Goal: Complete application form: Complete application form

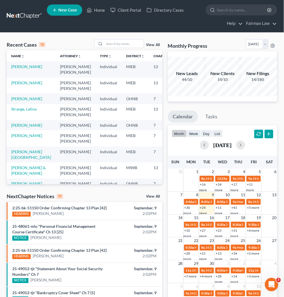
click at [70, 7] on link "New Case" at bounding box center [64, 9] width 35 height 11
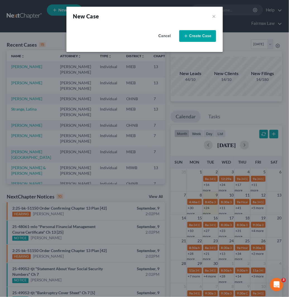
select select "40"
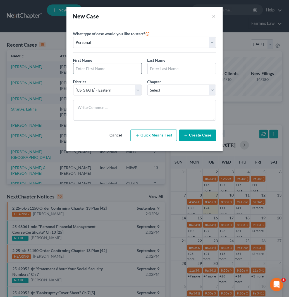
click at [115, 68] on input "text" at bounding box center [107, 68] width 68 height 11
type input "Antoinette"
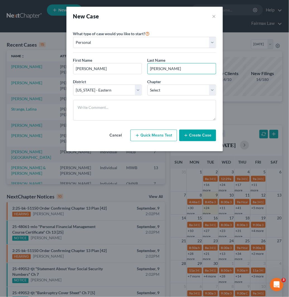
type input "Littlejohn"
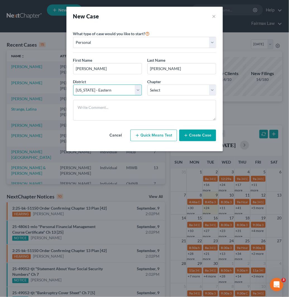
click at [90, 90] on select "Select Alabama - Middle Alabama - Northern Alabama - Southern Alaska Arizona Ar…" at bounding box center [107, 90] width 69 height 11
select select "61"
click at [73, 85] on select "Select Alabama - Middle Alabama - Northern Alabama - Southern Alaska Arizona Ar…" at bounding box center [107, 90] width 69 height 11
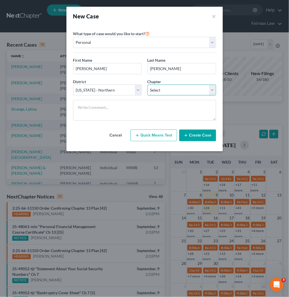
click at [161, 89] on select "Select 7 11 12 13" at bounding box center [181, 90] width 69 height 11
select select "0"
click at [147, 85] on select "Select 7 11 12 13" at bounding box center [181, 90] width 69 height 11
click at [204, 136] on button "Create Case" at bounding box center [197, 136] width 37 height 12
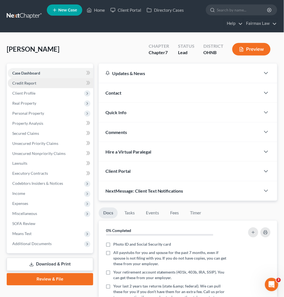
click at [50, 83] on link "Credit Report" at bounding box center [50, 83] width 85 height 10
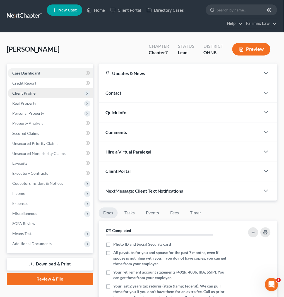
click at [55, 93] on span "Client Profile" at bounding box center [50, 93] width 85 height 10
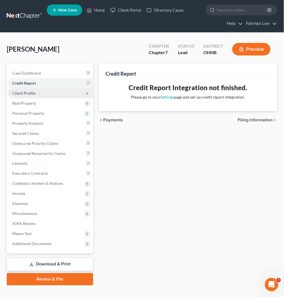
click at [48, 93] on span "Client Profile" at bounding box center [50, 93] width 85 height 10
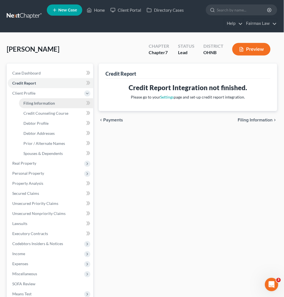
click at [63, 99] on link "Filing Information" at bounding box center [56, 103] width 74 height 10
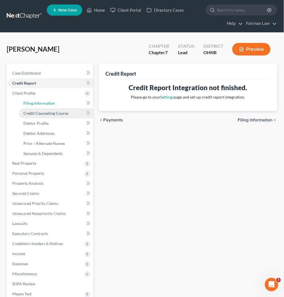
select select "1"
select select "0"
select select "61"
select select "36"
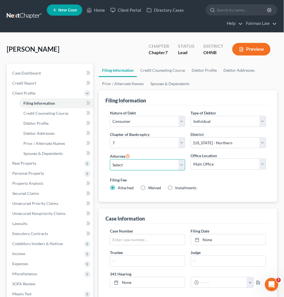
click at [152, 168] on select "Select David Ross Ienna - MIEB David Ross Ienna - OHNB David Ross Ienna - MIWB …" at bounding box center [147, 164] width 75 height 11
select select "17"
click at [110, 159] on select "Select David Ross Ienna - MIEB David Ross Ienna - OHNB David Ross Ienna - MIWB …" at bounding box center [147, 164] width 75 height 11
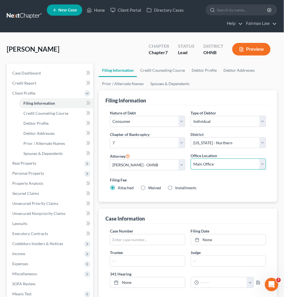
click at [218, 163] on select "Main Office Ohio Office North Muskegon Office" at bounding box center [228, 164] width 75 height 11
select select "0"
click at [191, 159] on select "Main Office Ohio Office North Muskegon Office" at bounding box center [228, 164] width 75 height 11
click at [176, 188] on span "Installments" at bounding box center [186, 188] width 21 height 5
click at [178, 188] on input "Installments Installments" at bounding box center [180, 187] width 4 height 4
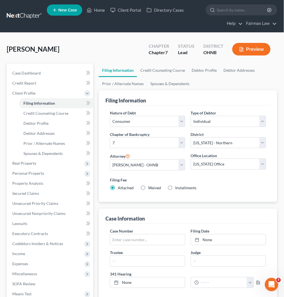
radio input "true"
radio input "false"
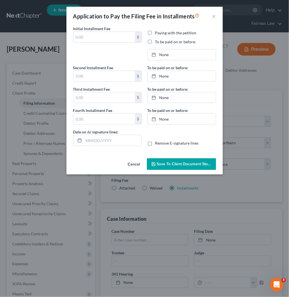
type input "0.00"
radio input "true"
type input "0.00"
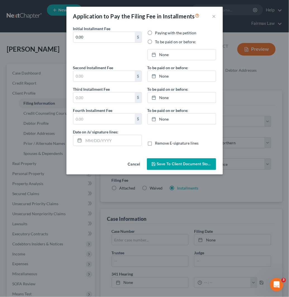
type input "09/09/2025"
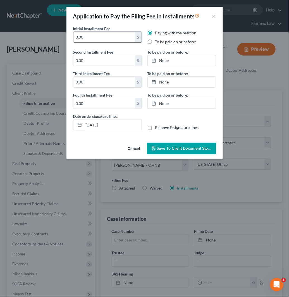
click at [96, 36] on input "0.00" at bounding box center [103, 37] width 61 height 11
drag, startPoint x: 96, startPoint y: 36, endPoint x: 45, endPoint y: 38, distance: 51.4
click at [45, 38] on div "Application to Pay the Filing Fee in Installments × Initial Installment Fee 0.0…" at bounding box center [144, 148] width 289 height 297
drag, startPoint x: 98, startPoint y: 35, endPoint x: 71, endPoint y: 35, distance: 26.8
click at [71, 35] on div "Initial Installment Fee 84.5 $" at bounding box center [107, 37] width 74 height 23
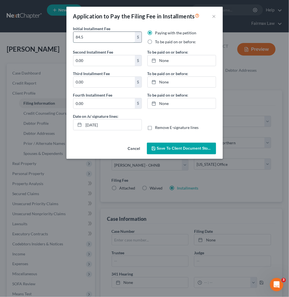
click at [100, 37] on input "84.5" at bounding box center [103, 37] width 61 height 11
drag, startPoint x: 93, startPoint y: 38, endPoint x: 62, endPoint y: 38, distance: 30.4
click at [62, 38] on div "Application to Pay the Filing Fee in Installments × Initial Installment Fee 84.…" at bounding box center [144, 148] width 289 height 297
type input "84.50"
click at [98, 59] on input "0.00" at bounding box center [103, 60] width 61 height 11
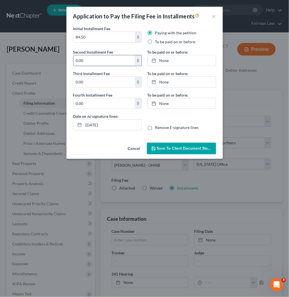
paste input "84.5"
type input "84.50"
click at [91, 78] on input "0.00" at bounding box center [103, 82] width 61 height 11
paste input "84.5"
type input "84.50"
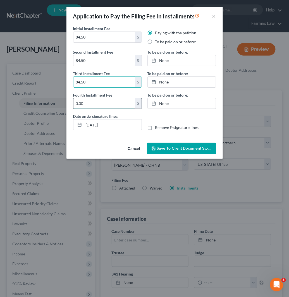
click at [90, 100] on input "0.00" at bounding box center [103, 103] width 61 height 11
paste input "84.5"
type input "84.50"
drag, startPoint x: 113, startPoint y: 127, endPoint x: 75, endPoint y: 126, distance: 38.8
click at [75, 126] on div "09/09/2025" at bounding box center [107, 124] width 69 height 11
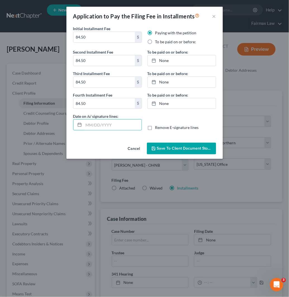
click at [155, 43] on label "To be paid on or before:" at bounding box center [175, 42] width 41 height 6
click at [157, 43] on input "To be paid on or before:" at bounding box center [159, 41] width 4 height 4
radio input "true"
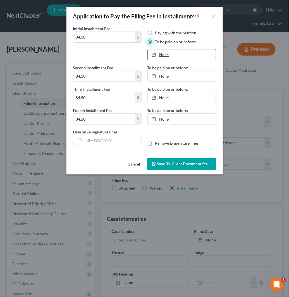
type input "9/9/2025"
click at [166, 52] on link "None" at bounding box center [182, 54] width 68 height 11
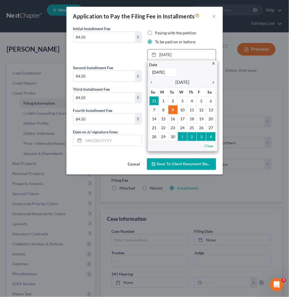
click at [212, 82] on icon "chevron_right" at bounding box center [212, 82] width 7 height 4
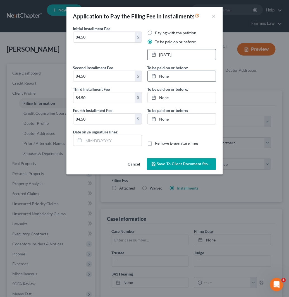
click at [174, 76] on link "None" at bounding box center [182, 76] width 68 height 11
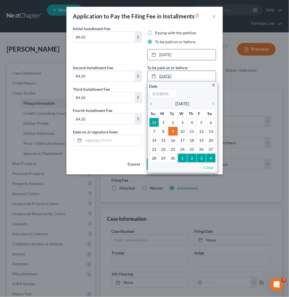
type input "9/9/2025"
click at [213, 104] on icon "chevron_right" at bounding box center [212, 104] width 7 height 4
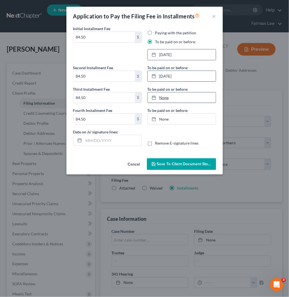
click at [198, 98] on link "None" at bounding box center [182, 97] width 68 height 11
type input "9/9/2025"
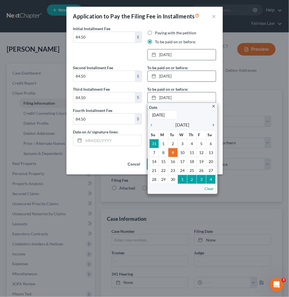
click at [214, 126] on icon "chevron_right" at bounding box center [212, 125] width 7 height 4
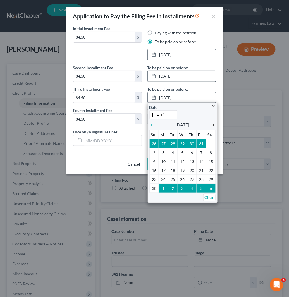
click at [214, 126] on icon "chevron_right" at bounding box center [212, 125] width 7 height 4
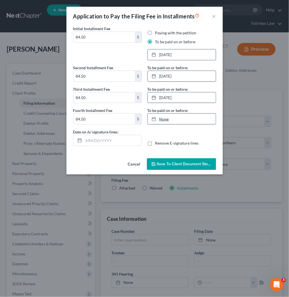
click at [205, 121] on link "None" at bounding box center [182, 119] width 68 height 11
type input "9/9/2025"
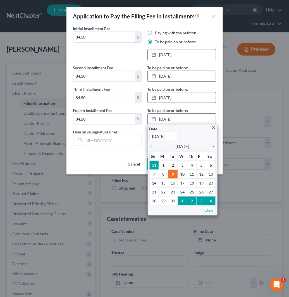
click at [212, 148] on icon "chevron_right" at bounding box center [212, 146] width 7 height 4
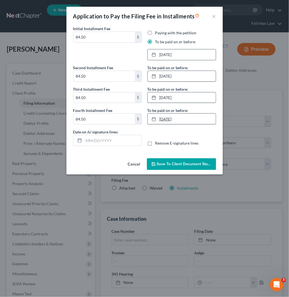
click at [183, 117] on link "1/8/2026" at bounding box center [182, 119] width 68 height 11
click at [200, 165] on span "Save to Client Document Storage" at bounding box center [186, 164] width 59 height 5
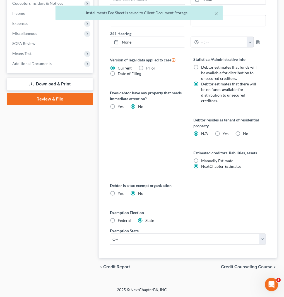
scroll to position [241, 0]
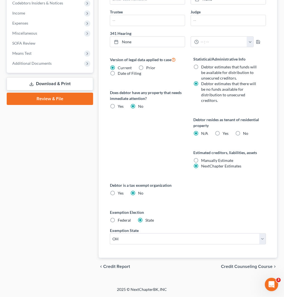
click at [253, 267] on span "Credit Counseling Course" at bounding box center [247, 267] width 52 height 4
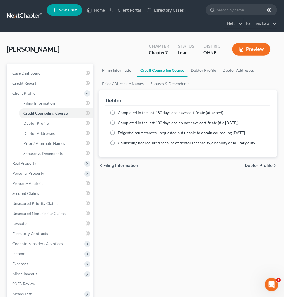
drag, startPoint x: 200, startPoint y: 120, endPoint x: 209, endPoint y: 130, distance: 13.2
click at [200, 121] on span "Completed in the last 180 days and do not have certificate (file within 14 days)" at bounding box center [178, 122] width 121 height 5
click at [124, 121] on input "Completed in the last 180 days and do not have certificate (file within 14 days)" at bounding box center [122, 122] width 4 height 4
radio input "true"
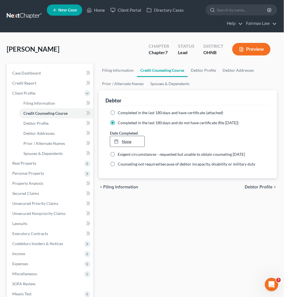
click at [134, 139] on link "None" at bounding box center [127, 141] width 34 height 11
type input "9/9/2025"
click at [265, 188] on span "Debtor Profile" at bounding box center [259, 187] width 28 height 4
select select "0"
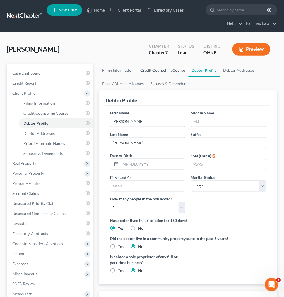
click at [168, 73] on link "Credit Counseling Course" at bounding box center [163, 70] width 52 height 13
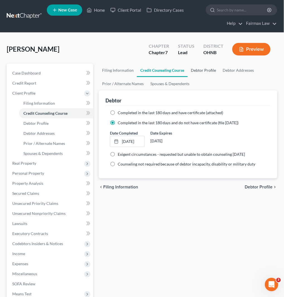
click at [210, 70] on link "Debtor Profile" at bounding box center [204, 70] width 32 height 13
select select "0"
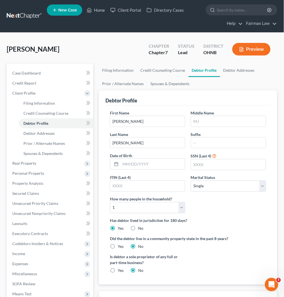
scroll to position [31, 0]
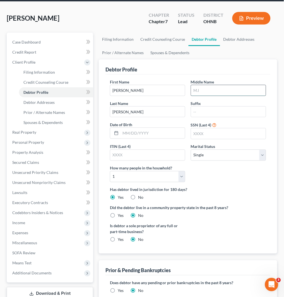
click at [212, 93] on input "text" at bounding box center [228, 90] width 75 height 11
type input "M"
click at [146, 135] on input "text" at bounding box center [153, 133] width 64 height 11
click at [143, 133] on input "text" at bounding box center [153, 133] width 64 height 11
paste input "10-05-1971"
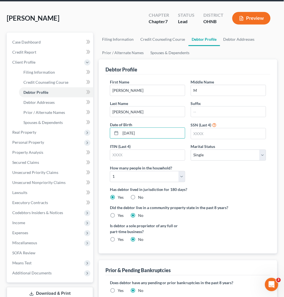
type input "10-05-1971"
click at [209, 133] on input "text" at bounding box center [228, 133] width 75 height 11
paste input "9982"
type input "9982"
click at [239, 157] on select "Select Single Married Separated Divorced Widowed" at bounding box center [228, 155] width 75 height 11
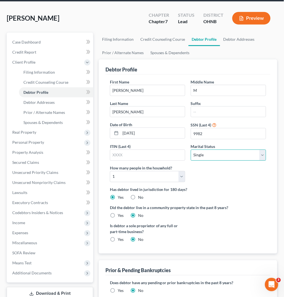
select select "3"
click at [191, 150] on select "Select Single Married Separated Divorced Widowed" at bounding box center [228, 155] width 75 height 11
click at [143, 180] on select "Select 1 2 3 4 5 6 7 8 9 10 11 12 13 14 15 16 17 18 19 20" at bounding box center [147, 176] width 75 height 11
select select "1"
click at [110, 171] on select "Select 1 2 3 4 5 6 7 8 9 10 11 12 13 14 15 16 17 18 19 20" at bounding box center [147, 176] width 75 height 11
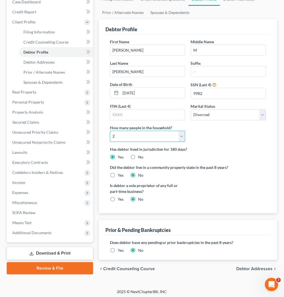
scroll to position [73, 0]
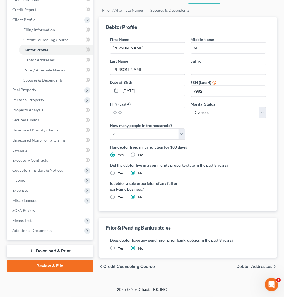
click at [264, 267] on span "Debtor Addresses" at bounding box center [255, 267] width 36 height 4
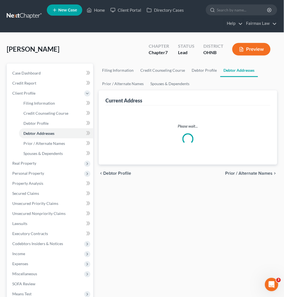
select select "0"
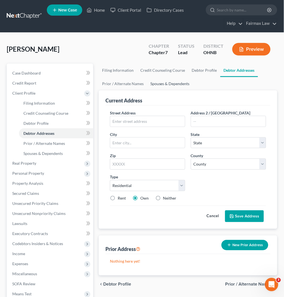
click at [178, 87] on link "Spouses & Dependents" at bounding box center [170, 83] width 46 height 13
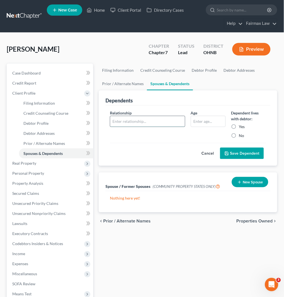
click at [150, 121] on input "text" at bounding box center [147, 121] width 75 height 11
type input "Daughter"
click at [196, 119] on input "text" at bounding box center [208, 121] width 34 height 11
type input "6"
click at [239, 126] on label "Yes" at bounding box center [242, 127] width 6 height 6
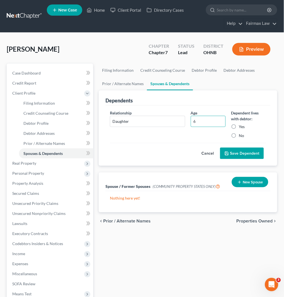
click at [241, 126] on input "Yes" at bounding box center [243, 126] width 4 height 4
radio input "true"
click at [252, 154] on button "Save Dependent" at bounding box center [242, 154] width 44 height 12
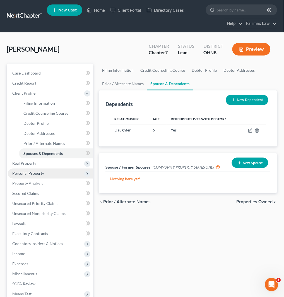
click at [54, 172] on span "Personal Property" at bounding box center [50, 174] width 85 height 10
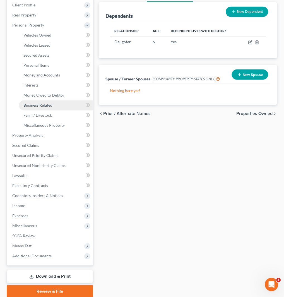
scroll to position [62, 0]
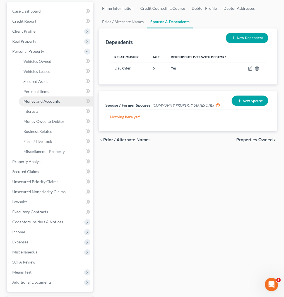
click at [68, 99] on link "Money and Accounts" at bounding box center [56, 102] width 74 height 10
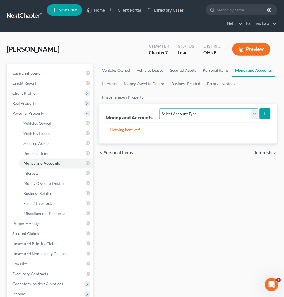
click at [222, 112] on select "Select Account Type Brokerage Cash on Hand Certificates of Deposit Checking Acc…" at bounding box center [208, 113] width 99 height 11
drag, startPoint x: 202, startPoint y: 185, endPoint x: 207, endPoint y: 169, distance: 16.6
click at [202, 185] on div "Vehicles Owned Vehicles Leased Secured Assets Personal Items Money and Accounts…" at bounding box center [188, 225] width 184 height 322
click at [217, 112] on select "Select Account Type Brokerage Cash on Hand Certificates of Deposit Checking Acc…" at bounding box center [208, 113] width 99 height 11
select select "checking"
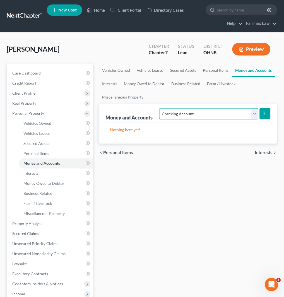
click at [161, 108] on select "Select Account Type Brokerage Cash on Hand Certificates of Deposit Checking Acc…" at bounding box center [208, 113] width 99 height 11
click at [263, 114] on icon "submit" at bounding box center [265, 114] width 4 height 4
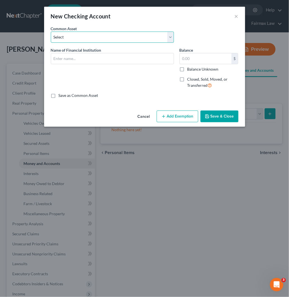
click at [117, 39] on select "Select Day Air FCU Daily Pay Dollar Bank Wisely Comerica Bank USAA Huntington B…" at bounding box center [112, 37] width 123 height 11
select select "6"
click at [51, 32] on select "Select Day Air FCU Daily Pay Dollar Bank Wisely Comerica Bank USAA Huntington B…" at bounding box center [112, 37] width 123 height 11
type input "Huntington Bank"
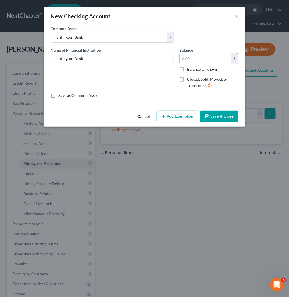
click at [217, 61] on input "text" at bounding box center [206, 58] width 52 height 11
type input "0"
click at [227, 115] on button "Save & Close" at bounding box center [219, 117] width 38 height 12
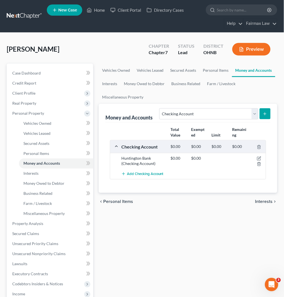
click at [271, 116] on button "submit" at bounding box center [265, 113] width 11 height 11
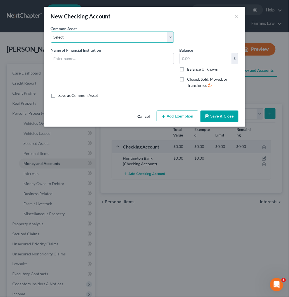
click at [143, 40] on select "Select Day Air FCU Daily Pay Dollar Bank Wisely Comerica Bank USAA Huntington B…" at bounding box center [112, 37] width 123 height 11
click at [107, 40] on select "Select Day Air FCU Daily Pay Dollar Bank Wisely Comerica Bank USAA Huntington B…" at bounding box center [112, 37] width 123 height 11
click at [122, 36] on select "Select Day Air FCU Daily Pay Dollar Bank Wisely Comerica Bank USAA Huntington B…" at bounding box center [112, 37] width 123 height 11
select select "13"
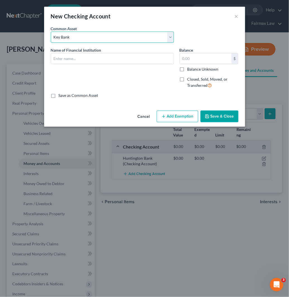
click at [51, 32] on select "Select Day Air FCU Daily Pay Dollar Bank Wisely Comerica Bank USAA Huntington B…" at bounding box center [112, 37] width 123 height 11
type input "Key Bank"
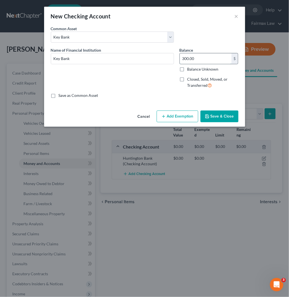
click at [211, 61] on input "300.00" at bounding box center [206, 58] width 52 height 11
type input "65"
click at [172, 120] on button "Add Exemption" at bounding box center [178, 117] width 42 height 12
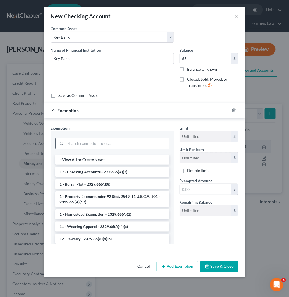
click at [80, 143] on input "search" at bounding box center [117, 143] width 103 height 11
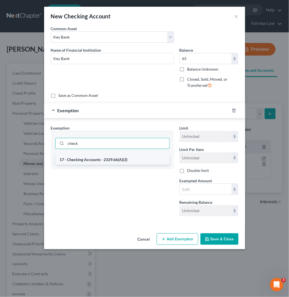
type input "check"
click at [87, 160] on li "17 - Checking Accounts - 2329.66(A)(3)" at bounding box center [112, 160] width 114 height 10
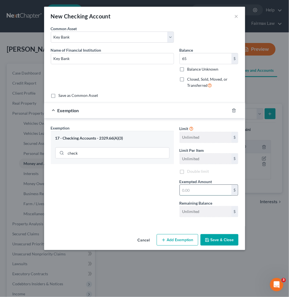
click at [204, 190] on input "text" at bounding box center [206, 190] width 52 height 11
type input "65"
click at [224, 239] on button "Save & Close" at bounding box center [219, 240] width 38 height 12
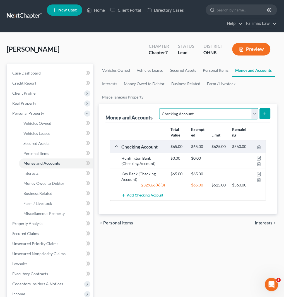
click at [237, 113] on select "Select Account Type Brokerage Cash on Hand Certificates of Deposit Checking Acc…" at bounding box center [208, 113] width 99 height 11
select select "savings"
click at [161, 108] on select "Select Account Type Brokerage Cash on Hand Certificates of Deposit Checking Acc…" at bounding box center [208, 113] width 99 height 11
click at [269, 112] on button "submit" at bounding box center [265, 113] width 11 height 11
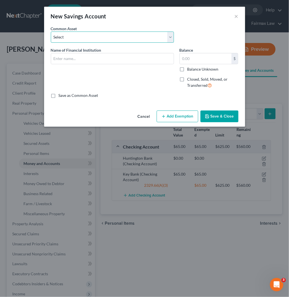
click at [102, 38] on select "Select Current Bank of America Comerica Bank [GEOGRAPHIC_DATA] Huntington Bank …" at bounding box center [112, 37] width 123 height 11
select select "4"
click at [51, 32] on select "Select Current Bank of America Comerica Bank [GEOGRAPHIC_DATA] Huntington Bank …" at bounding box center [112, 37] width 123 height 11
type input "Huntington Bank"
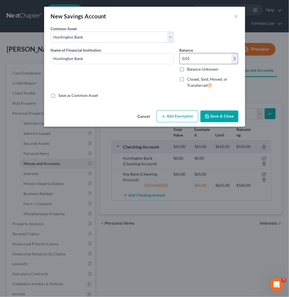
click at [205, 59] on input "0.01" at bounding box center [206, 58] width 52 height 11
type input "0"
click at [231, 118] on button "Save & Close" at bounding box center [219, 117] width 38 height 12
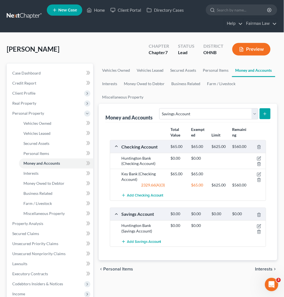
click at [267, 115] on icon "submit" at bounding box center [265, 114] width 4 height 4
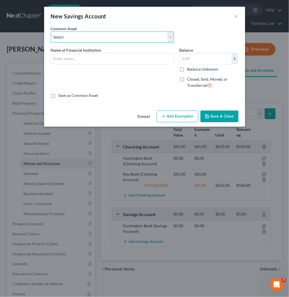
click at [122, 40] on select "Select Current Bank of America Comerica Bank [GEOGRAPHIC_DATA] Huntington Bank …" at bounding box center [112, 37] width 123 height 11
select select "21"
click at [51, 32] on select "Select Current Bank of America Comerica Bank [GEOGRAPHIC_DATA] Huntington Bank …" at bounding box center [112, 37] width 123 height 11
type input "Key Bank"
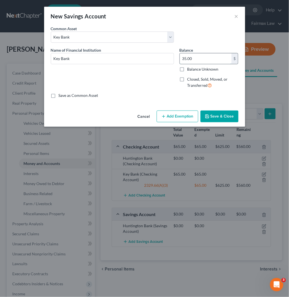
click at [194, 55] on input "35.00" at bounding box center [206, 58] width 52 height 11
type input "25"
click at [182, 118] on button "Add Exemption" at bounding box center [178, 117] width 42 height 12
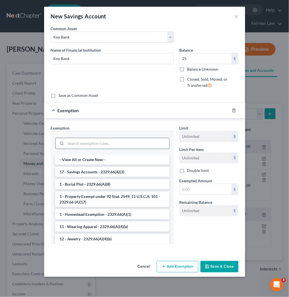
click at [103, 142] on input "search" at bounding box center [117, 143] width 103 height 11
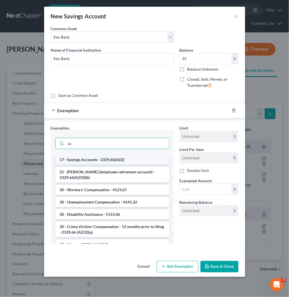
type input "sa"
click at [102, 157] on li "17 - Savings Accounts - 2329.66(A)(3)" at bounding box center [112, 160] width 114 height 10
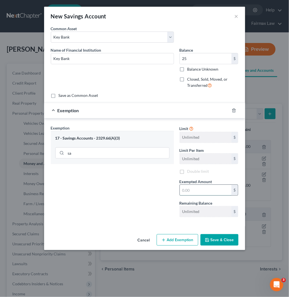
click at [213, 191] on input "text" at bounding box center [206, 190] width 52 height 11
type input "25"
click at [222, 239] on button "Save & Close" at bounding box center [219, 240] width 38 height 12
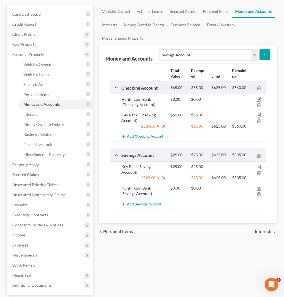
scroll to position [62, 0]
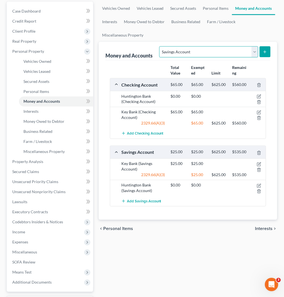
click at [221, 52] on select "Select Account Type Brokerage Cash on Hand Certificates of Deposit Checking Acc…" at bounding box center [208, 51] width 99 height 11
select select "other"
click at [161, 46] on select "Select Account Type Brokerage Cash on Hand Certificates of Deposit Checking Acc…" at bounding box center [208, 51] width 99 height 11
click at [261, 51] on button "submit" at bounding box center [265, 51] width 11 height 11
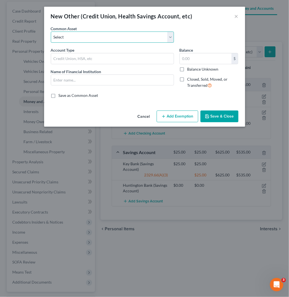
click at [121, 37] on select "Select Prepaid Debit Card - CashApp Investment Investment Investment Prepaid De…" at bounding box center [112, 37] width 123 height 11
select select "4"
click at [51, 32] on select "Select Prepaid Debit Card - CashApp Investment Investment Investment Prepaid De…" at bounding box center [112, 37] width 123 height 11
type input "Prepaid Debit Card"
type input "Sole"
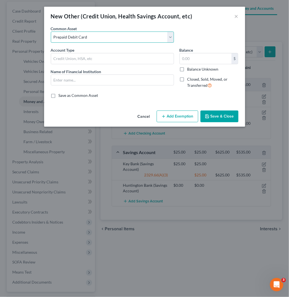
type input "278.00"
click at [109, 34] on select "Select Prepaid Debit Card - CashApp Investment Investment Investment Prepaid De…" at bounding box center [112, 37] width 123 height 11
select select "6"
click at [51, 32] on select "Select Prepaid Debit Card - CashApp Investment Investment Investment Prepaid De…" at bounding box center [112, 37] width 123 height 11
type input "Walmart Money Card"
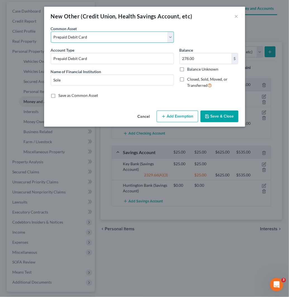
type input "6.68"
click at [100, 39] on select "Select Prepaid Debit Card - CashApp Investment Investment Investment Prepaid De…" at bounding box center [112, 37] width 123 height 11
select select "9"
click at [51, 32] on select "Select Prepaid Debit Card - CashApp Investment Investment Investment Prepaid De…" at bounding box center [112, 37] width 123 height 11
type input "Bank of America"
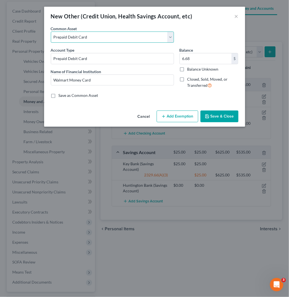
type input "5.00"
click at [99, 35] on select "Select Prepaid Debit Card - CashApp Investment Investment Investment Prepaid De…" at bounding box center [112, 37] width 123 height 11
select select "11"
click at [51, 32] on select "Select Prepaid Debit Card - CashApp Investment Investment Investment Prepaid De…" at bounding box center [112, 37] width 123 height 11
type input "Cashapp"
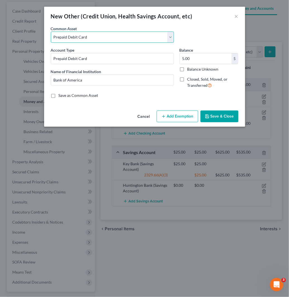
type input "0"
click at [96, 37] on select "Select Prepaid Debit Card - CashApp Investment Investment Investment Prepaid De…" at bounding box center [112, 37] width 123 height 11
select select "10"
click at [51, 32] on select "Select Prepaid Debit Card - CashApp Investment Investment Investment Prepaid De…" at bounding box center [112, 37] width 123 height 11
type input "Chime"
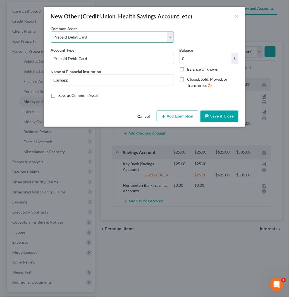
type input "300.00"
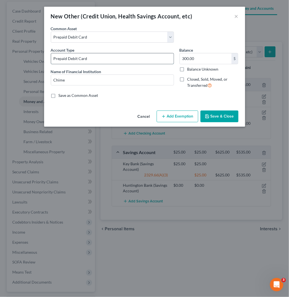
click at [108, 58] on input "Prepaid Debit Card" at bounding box center [112, 58] width 123 height 11
type input "Prepaid Debit Card - Chime"
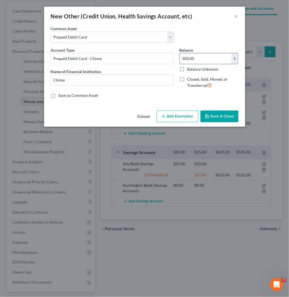
click at [197, 60] on input "300.00" at bounding box center [206, 58] width 52 height 11
type input "0"
click at [132, 58] on input "Prepaid Debit Card - Chime" at bounding box center [112, 58] width 123 height 11
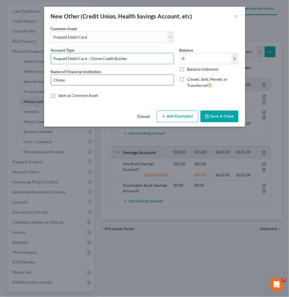
type input "Prepaid Debit Card - Chime Credit Builder"
click at [90, 83] on input "Chime" at bounding box center [112, 80] width 123 height 11
type input "Chime Credit Builder"
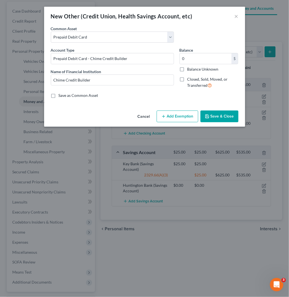
click at [59, 96] on label "Save as Common Asset" at bounding box center [79, 96] width 40 height 6
click at [61, 96] on input "Save as Common Asset" at bounding box center [63, 95] width 4 height 4
checkbox input "true"
click at [219, 117] on button "Save & Close" at bounding box center [219, 117] width 38 height 12
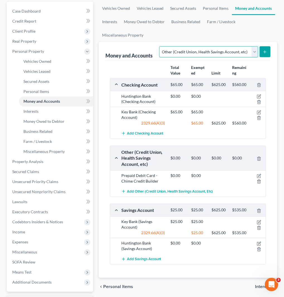
click at [233, 51] on select "Select Account Type Brokerage Cash on Hand Certificates of Deposit Checking Acc…" at bounding box center [208, 51] width 99 height 11
select select "checking"
click at [161, 46] on select "Select Account Type Brokerage Cash on Hand Certificates of Deposit Checking Acc…" at bounding box center [208, 51] width 99 height 11
click at [266, 49] on button "submit" at bounding box center [265, 51] width 11 height 11
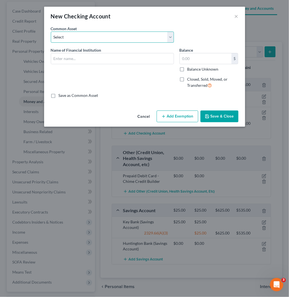
click at [118, 39] on select "Select Day Air FCU Daily Pay Dollar Bank Wisely Comerica Bank USAA Huntington B…" at bounding box center [112, 37] width 123 height 11
select select "15"
click at [51, 32] on select "Select Day Air FCU Daily Pay Dollar Bank Wisely Comerica Bank USAA Huntington B…" at bounding box center [112, 37] width 123 height 11
type input "Chime Bank"
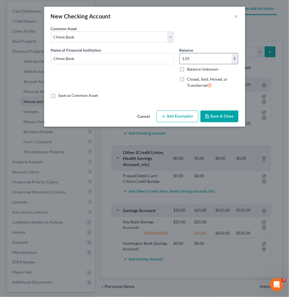
click at [200, 61] on input "1.01" at bounding box center [206, 58] width 52 height 11
type input "0"
click at [228, 116] on button "Save & Close" at bounding box center [219, 117] width 38 height 12
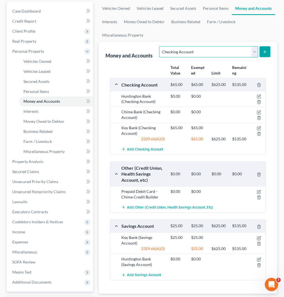
click at [231, 52] on select "Select Account Type Brokerage Cash on Hand Certificates of Deposit Checking Acc…" at bounding box center [208, 51] width 99 height 11
select select "savings"
click at [161, 46] on select "Select Account Type Brokerage Cash on Hand Certificates of Deposit Checking Acc…" at bounding box center [208, 51] width 99 height 11
click at [264, 52] on icon "submit" at bounding box center [265, 52] width 4 height 4
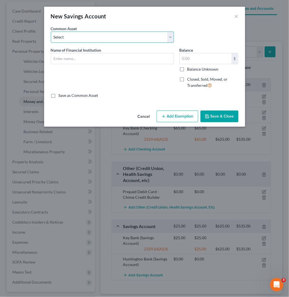
click at [128, 38] on select "Select Current Bank of America Comerica Bank [GEOGRAPHIC_DATA] Huntington Bank …" at bounding box center [112, 37] width 123 height 11
select select "20"
click at [51, 32] on select "Select Current Bank of America Comerica Bank [GEOGRAPHIC_DATA] Huntington Bank …" at bounding box center [112, 37] width 123 height 11
type input "Chime"
click at [239, 13] on div "New Savings Account ×" at bounding box center [144, 16] width 201 height 19
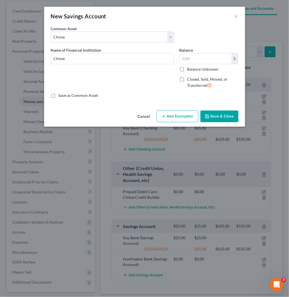
click at [143, 114] on button "Cancel" at bounding box center [143, 116] width 21 height 11
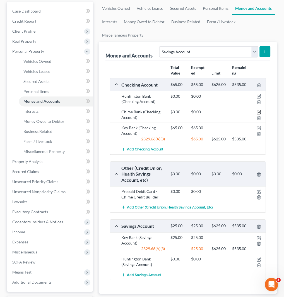
click at [258, 112] on icon "button" at bounding box center [259, 112] width 4 height 4
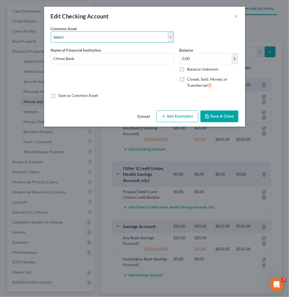
click at [102, 37] on select "Select Day Air FCU Daily Pay Dollar Bank Wisely Comerica Bank USAA Huntington B…" at bounding box center [112, 37] width 123 height 11
select select "87"
type input "Chief Financial Credit Union"
type input "75.00"
click at [101, 34] on select "Select Day Air FCU Daily Pay Dollar Bank Wisely Comerica Bank USAA Huntington B…" at bounding box center [112, 37] width 123 height 11
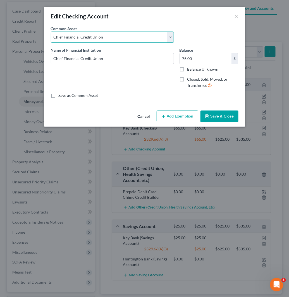
select select "91"
type input "Citizens Bank"
type input "49.00"
select select "8"
type input "Chase Bank"
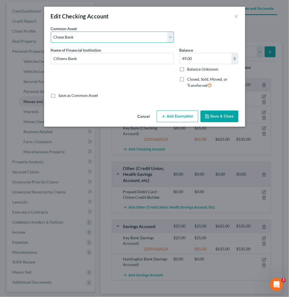
type input "5.00"
select select "15"
type input "Chime Bank"
click at [101, 34] on select "Select Day Air FCU Daily Pay Dollar Bank Wisely Comerica Bank USAA Huntington B…" at bounding box center [112, 37] width 123 height 11
click at [51, 32] on select "Select Day Air FCU Daily Pay Dollar Bank Wisely Comerica Bank USAA Huntington B…" at bounding box center [112, 37] width 123 height 11
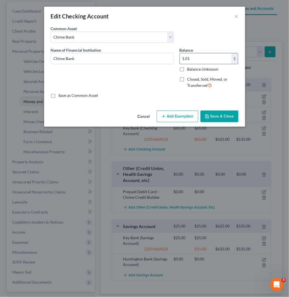
click at [211, 57] on input "1.01" at bounding box center [206, 58] width 52 height 11
type input "0"
click at [132, 40] on select "Select Day Air FCU Daily Pay Dollar Bank Wisely Comerica Bank USAA Huntington B…" at bounding box center [112, 37] width 123 height 11
click at [201, 21] on div "Edit Checking Account ×" at bounding box center [144, 16] width 201 height 19
click at [236, 14] on button "×" at bounding box center [236, 16] width 4 height 7
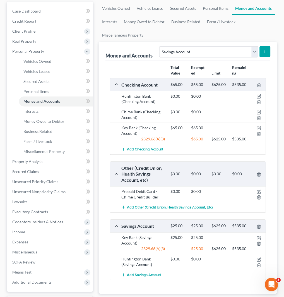
click at [267, 51] on icon "submit" at bounding box center [265, 52] width 4 height 4
click at [268, 52] on button "submit" at bounding box center [265, 51] width 11 height 11
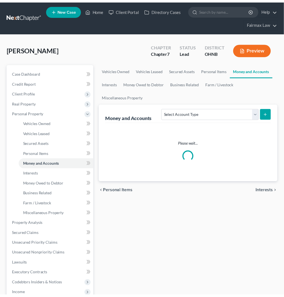
scroll to position [62, 0]
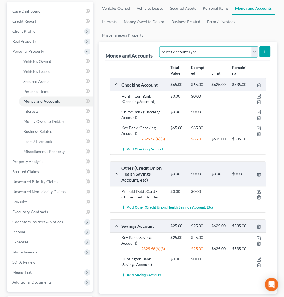
click at [232, 47] on select "Select Account Type Brokerage Cash on Hand Certificates of Deposit Checking Acc…" at bounding box center [208, 51] width 99 height 11
select select "savings"
click at [161, 46] on select "Select Account Type Brokerage Cash on Hand Certificates of Deposit Checking Acc…" at bounding box center [208, 51] width 99 height 11
click at [266, 48] on button "submit" at bounding box center [265, 51] width 11 height 11
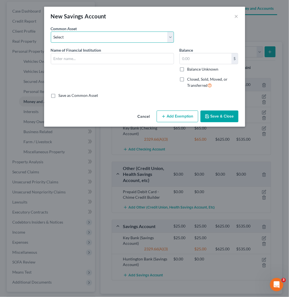
click at [128, 39] on select "Select Current Bank of America Comerica Bank [GEOGRAPHIC_DATA] Huntington Bank …" at bounding box center [112, 37] width 123 height 11
select select "20"
click at [51, 32] on select "Select Current Bank of America Comerica Bank [GEOGRAPHIC_DATA] Huntington Bank …" at bounding box center [112, 37] width 123 height 11
type input "Chime"
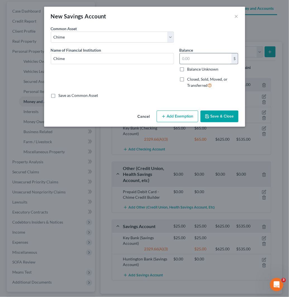
click at [198, 55] on input "text" at bounding box center [206, 58] width 52 height 11
type input "0"
click at [224, 117] on button "Save & Close" at bounding box center [219, 117] width 38 height 12
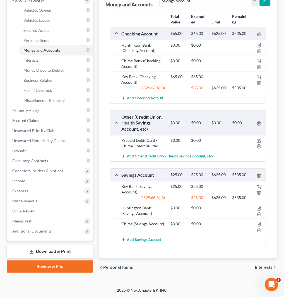
scroll to position [114, 0]
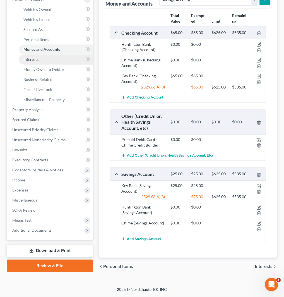
click at [49, 60] on link "Interests" at bounding box center [56, 60] width 74 height 10
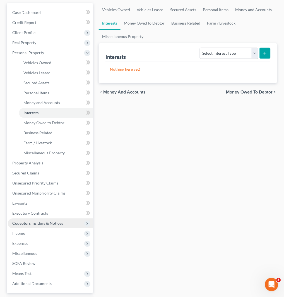
scroll to position [93, 0]
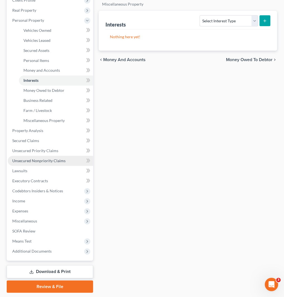
click at [57, 159] on span "Unsecured Nonpriority Claims" at bounding box center [38, 161] width 53 height 5
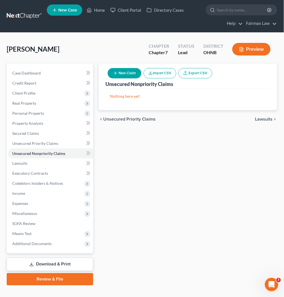
click at [157, 72] on button "Import CSV" at bounding box center [160, 73] width 33 height 10
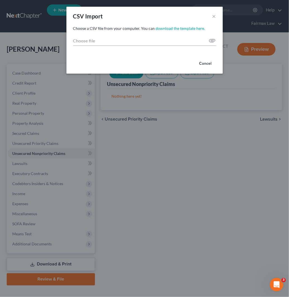
type input "C:\fakepath\2025 (1).csv"
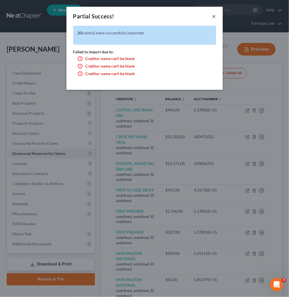
click at [215, 15] on button "×" at bounding box center [214, 16] width 4 height 7
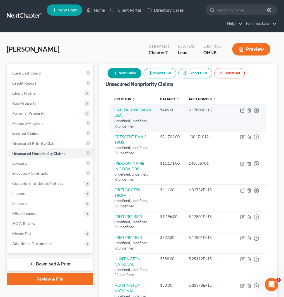
click at [243, 110] on icon "button" at bounding box center [243, 110] width 3 height 3
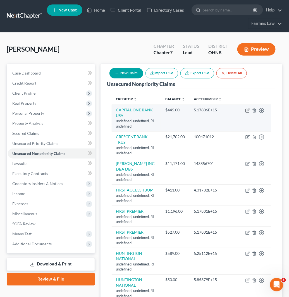
select select "41"
select select "14"
select select "0"
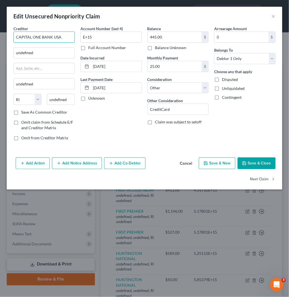
drag, startPoint x: 65, startPoint y: 35, endPoint x: -1, endPoint y: 33, distance: 65.6
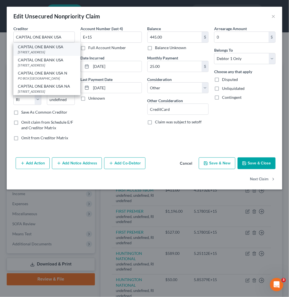
click at [58, 52] on div "[STREET_ADDRESS]" at bounding box center [47, 52] width 58 height 5
type input "PO BOX 31293"
type input "[GEOGRAPHIC_DATA]"
select select "46"
type input "84131"
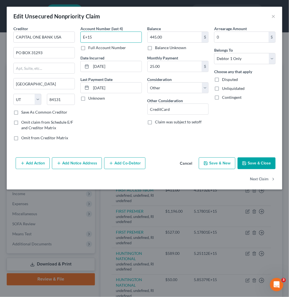
click at [102, 37] on input "E+15" at bounding box center [110, 37] width 61 height 11
drag, startPoint x: 102, startPoint y: 37, endPoint x: 63, endPoint y: 35, distance: 38.6
click at [63, 35] on div "Creditor * CAPITAL ONE BANK [GEOGRAPHIC_DATA] PO BOX 31293 [GEOGRAPHIC_DATA] [U…" at bounding box center [145, 85] width 268 height 119
paste input "8167"
type input "8167"
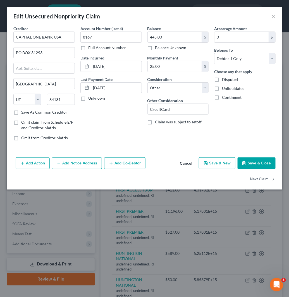
click at [266, 164] on button "Save & Close" at bounding box center [257, 163] width 38 height 12
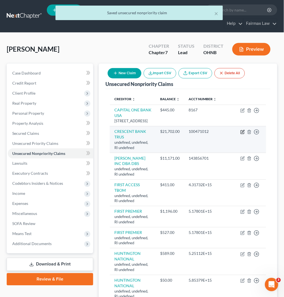
click at [244, 134] on icon "button" at bounding box center [243, 132] width 4 height 4
select select "41"
select select "14"
select select "0"
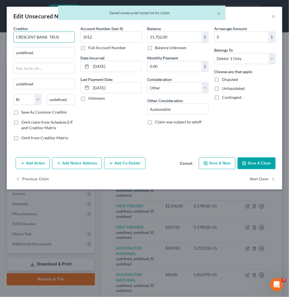
drag, startPoint x: 66, startPoint y: 37, endPoint x: 2, endPoint y: 36, distance: 64.5
click at [2, 36] on div "Edit Unsecured Nonpriority Claim × Creditor * CRESCENT BANK TRUS undefined unde…" at bounding box center [144, 148] width 289 height 297
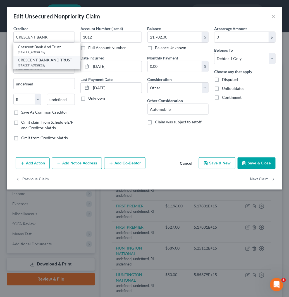
click at [61, 68] on div "[STREET_ADDRESS]" at bounding box center [47, 65] width 58 height 5
type input "CRESCENT BANK AND TRUST"
type input "PO BOX 2460"
type input "Chesapeake"
select select "48"
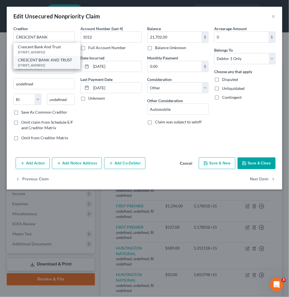
type input "23327"
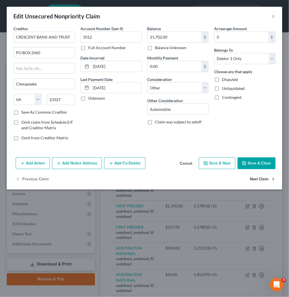
click at [263, 180] on button "Next Claim" at bounding box center [263, 180] width 26 height 12
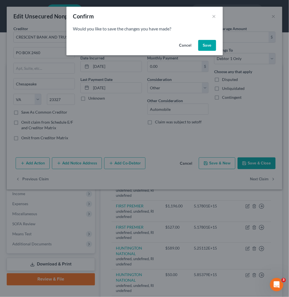
click at [209, 47] on button "Save" at bounding box center [207, 45] width 18 height 11
select select "41"
select select "14"
select select "0"
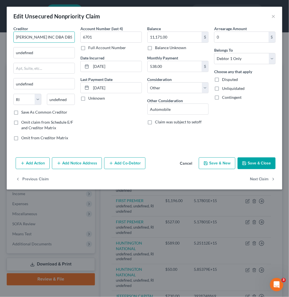
drag, startPoint x: 20, startPoint y: 38, endPoint x: 5, endPoint y: 38, distance: 15.1
click at [5, 38] on div "Edit Unsecured Nonpriority Claim × Creditor * [PERSON_NAME] INC DBA DBS undefin…" at bounding box center [144, 148] width 289 height 297
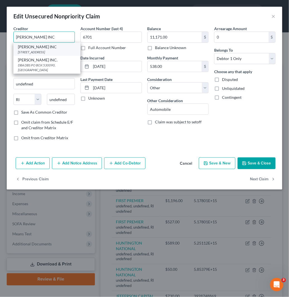
type input "[PERSON_NAME] INC"
click at [51, 53] on div "[STREET_ADDRESS]" at bounding box center [47, 52] width 58 height 5
type input "[STREET_ADDRESS]"
type input "[GEOGRAPHIC_DATA]"
select select "36"
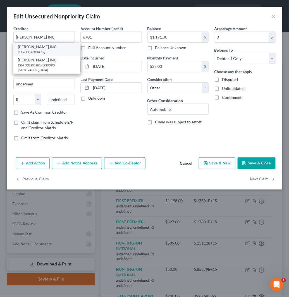
type input "44115"
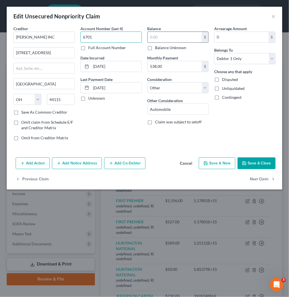
type input "6701"
click at [171, 36] on input "11,171.00" at bounding box center [175, 37] width 54 height 11
drag, startPoint x: 162, startPoint y: 37, endPoint x: 149, endPoint y: 37, distance: 13.1
click at [149, 37] on input "11,171.00" at bounding box center [175, 37] width 54 height 11
type input "11,171.00"
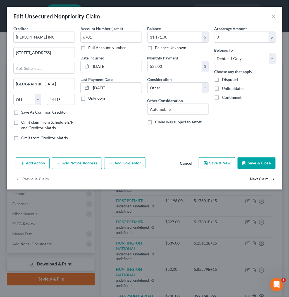
click at [264, 180] on button "Next Claim" at bounding box center [263, 180] width 26 height 12
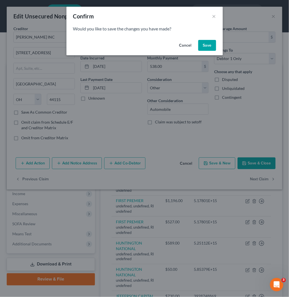
click at [209, 44] on button "Save" at bounding box center [207, 45] width 18 height 11
select select "41"
select select "14"
select select "0"
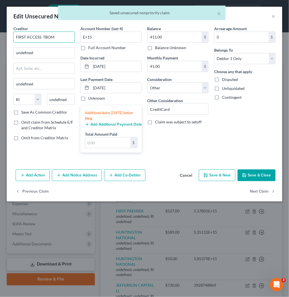
drag, startPoint x: 43, startPoint y: 37, endPoint x: -1, endPoint y: 37, distance: 43.5
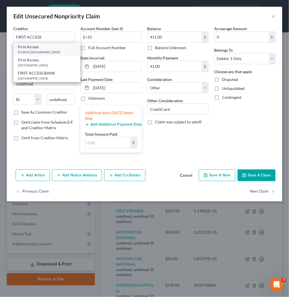
click at [58, 52] on div "PO BOX [GEOGRAPHIC_DATA]" at bounding box center [47, 52] width 58 height 5
type input "First Access"
type input "PO BOX 5220"
type input "[GEOGRAPHIC_DATA]"
select select "43"
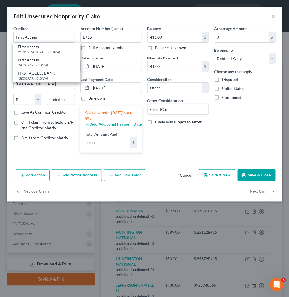
type input "57117"
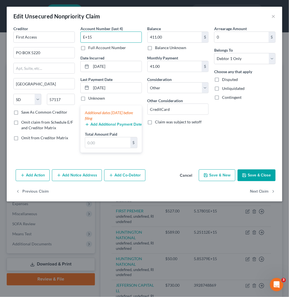
drag, startPoint x: 98, startPoint y: 37, endPoint x: 78, endPoint y: 36, distance: 20.1
click at [78, 36] on div "Account Number (last 4) E+15 Full Account Number Date Incurred [DATE] Last Paym…" at bounding box center [111, 91] width 67 height 131
click at [102, 38] on input "E+15" at bounding box center [110, 37] width 61 height 11
drag, startPoint x: 102, startPoint y: 38, endPoint x: 65, endPoint y: 37, distance: 36.9
click at [65, 37] on div "Creditor * First Access PO BOX [GEOGRAPHIC_DATA] [US_STATE][GEOGRAPHIC_DATA] [G…" at bounding box center [145, 91] width 268 height 131
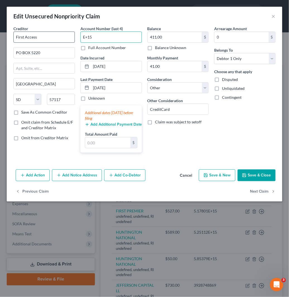
paste input "2931"
type input "2931"
click at [269, 191] on button "Next Claim" at bounding box center [263, 192] width 26 height 12
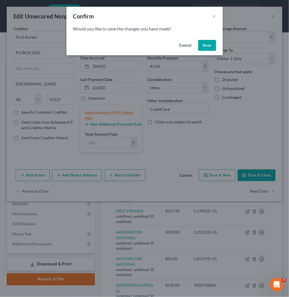
click at [209, 50] on button "Save" at bounding box center [207, 45] width 18 height 11
select select "41"
select select "14"
select select "0"
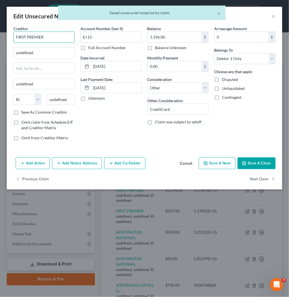
drag, startPoint x: 51, startPoint y: 37, endPoint x: -1, endPoint y: 35, distance: 51.7
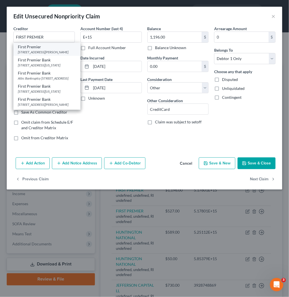
click at [39, 49] on div "First Premier" at bounding box center [47, 47] width 58 height 6
type input "First Premier"
type input "[STREET_ADDRESS][PERSON_NAME]"
type input "[GEOGRAPHIC_DATA]"
select select "43"
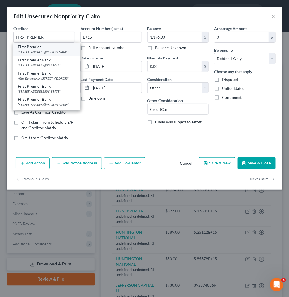
type input "57107"
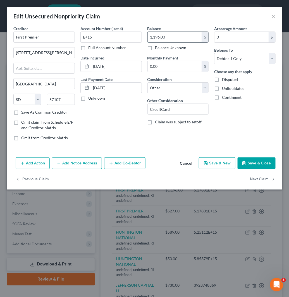
click at [169, 37] on input "1,196.00" at bounding box center [175, 37] width 54 height 11
drag, startPoint x: 78, startPoint y: 39, endPoint x: 64, endPoint y: 38, distance: 14.5
click at [64, 38] on div "Creditor * First Premier [STREET_ADDRESS][PERSON_NAME] [US_STATE][GEOGRAPHIC_DA…" at bounding box center [145, 85] width 268 height 119
paste input "5657"
type input "5657"
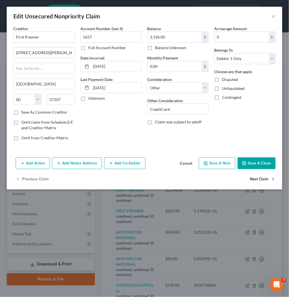
click at [259, 176] on button "Next Claim" at bounding box center [263, 180] width 26 height 12
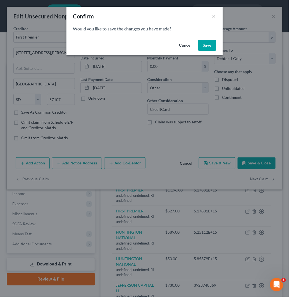
click at [210, 45] on button "Save" at bounding box center [207, 45] width 18 height 11
select select "41"
select select "14"
select select "0"
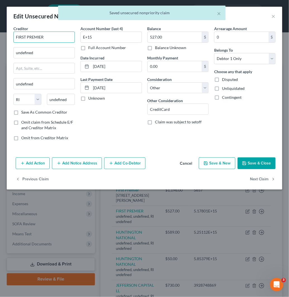
drag, startPoint x: 61, startPoint y: 38, endPoint x: 4, endPoint y: 37, distance: 56.1
click at [4, 37] on div "Edit Unsecured Nonpriority Claim × Creditor * FIRST PREMIER undefined undefined…" at bounding box center [144, 148] width 289 height 297
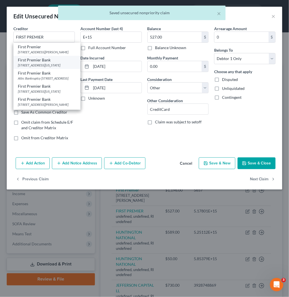
click at [47, 63] on div "First Premier Bank" at bounding box center [47, 60] width 58 height 6
type input "First Premier Bank"
type input "[STREET_ADDRESS][US_STATE]"
type input "[GEOGRAPHIC_DATA]"
select select "43"
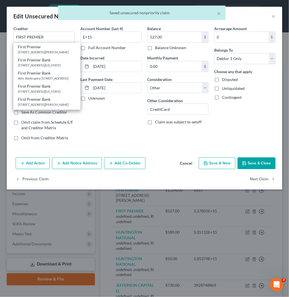
type input "57104"
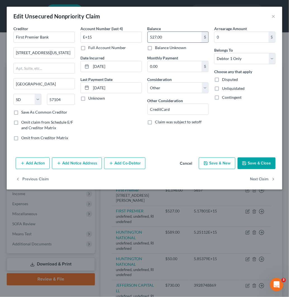
click at [168, 37] on input "527.00" at bounding box center [175, 37] width 54 height 11
click at [106, 34] on input "E+15" at bounding box center [110, 37] width 61 height 11
paste input "5241"
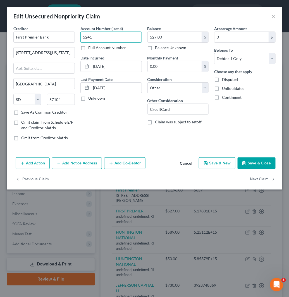
type input "5241"
click at [265, 165] on button "Save & Close" at bounding box center [257, 163] width 38 height 12
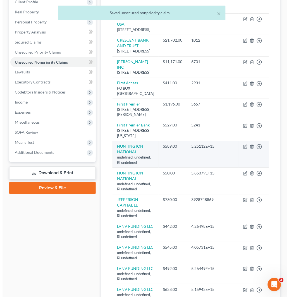
scroll to position [93, 0]
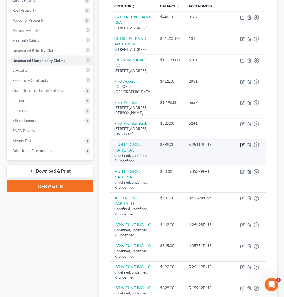
click at [243, 147] on icon "button" at bounding box center [243, 145] width 4 height 4
select select "41"
select select "14"
select select "0"
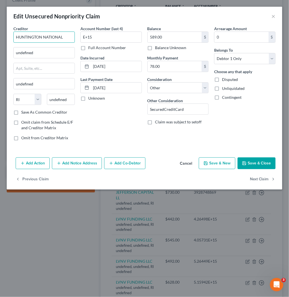
click at [0, 29] on html "Home New Case Client Portal Directory Cases Fairmax Law [EMAIL_ADDRESS][DOMAIN_…" at bounding box center [144, 223] width 289 height 633
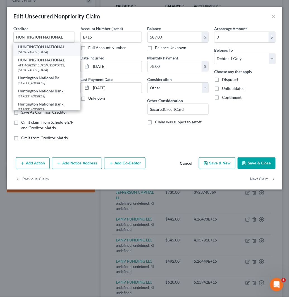
click at [56, 49] on div "HUNTINGTON NATIONAL" at bounding box center [47, 47] width 58 height 6
type input "7 [GEOGRAPHIC_DATA]"
type input "Columbus"
select select "36"
type input "43219"
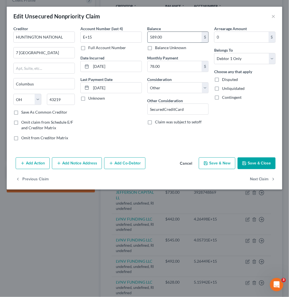
click at [172, 38] on input "589.00" at bounding box center [175, 37] width 54 height 11
click at [128, 39] on input "E+15" at bounding box center [110, 37] width 61 height 11
paste input "text"
drag, startPoint x: 102, startPoint y: 36, endPoint x: 76, endPoint y: 35, distance: 25.4
click at [77, 35] on div "Creditor * [GEOGRAPHIC_DATA] [GEOGRAPHIC_DATA] [US_STATE] AK AR AZ CA CO [GEOGR…" at bounding box center [145, 85] width 268 height 119
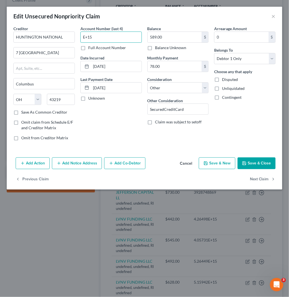
paste input "0584"
type input "0584"
click at [257, 160] on button "Save & Close" at bounding box center [257, 163] width 38 height 12
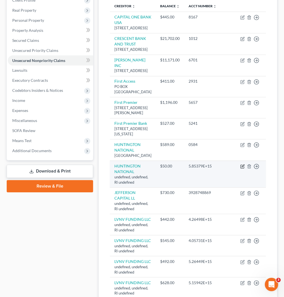
click at [243, 167] on icon "button" at bounding box center [243, 166] width 3 height 3
select select "41"
select select "14"
select select "0"
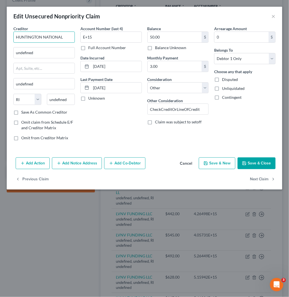
click at [54, 35] on input "HUNTINGTON NATIONAL" at bounding box center [43, 37] width 61 height 11
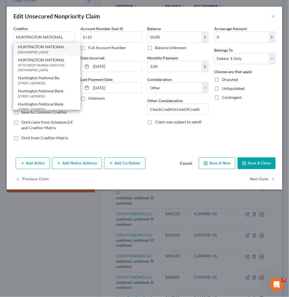
click at [47, 52] on div "[GEOGRAPHIC_DATA]" at bounding box center [47, 52] width 58 height 5
type input "7 [GEOGRAPHIC_DATA]"
type input "Columbus"
select select "36"
type input "43219"
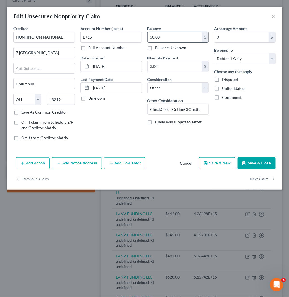
click at [163, 37] on input "50.00" at bounding box center [175, 37] width 54 height 11
drag, startPoint x: 96, startPoint y: 35, endPoint x: 74, endPoint y: 35, distance: 21.8
click at [74, 35] on div "Creditor * [GEOGRAPHIC_DATA] [GEOGRAPHIC_DATA] [US_STATE] AK AR AZ CA CO [GEOGR…" at bounding box center [145, 85] width 268 height 119
paste input "158"
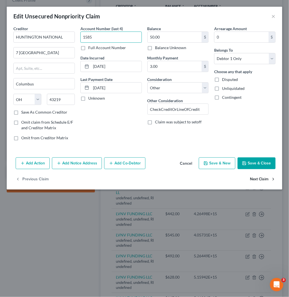
type input "1585"
click at [262, 179] on button "Next Claim" at bounding box center [263, 180] width 26 height 12
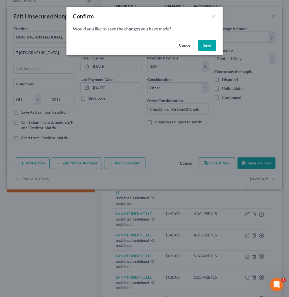
click at [205, 42] on button "Save" at bounding box center [207, 45] width 18 height 11
select select "41"
select select "14"
select select "0"
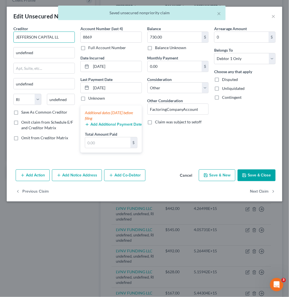
click at [60, 34] on input "JEFFERSON CAPITAL LL" at bounding box center [43, 37] width 61 height 11
paste input "text"
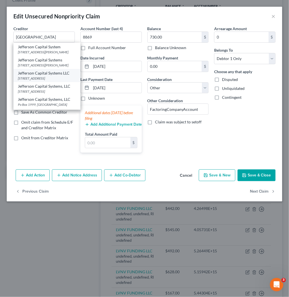
click at [57, 81] on div "[STREET_ADDRESS]" at bounding box center [47, 78] width 58 height 5
type input "Jefferson Capital Systems LLC"
type input "Po Box 7999"
type input "Saint Cloud"
select select "24"
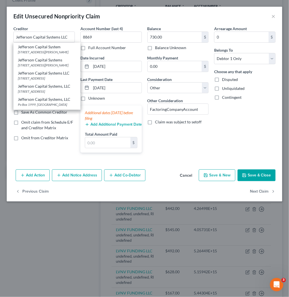
type input "56302"
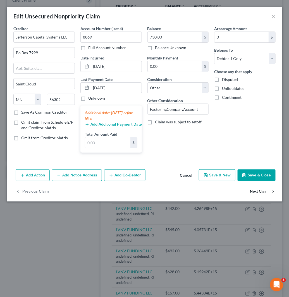
click at [263, 191] on button "Next Claim" at bounding box center [263, 192] width 26 height 12
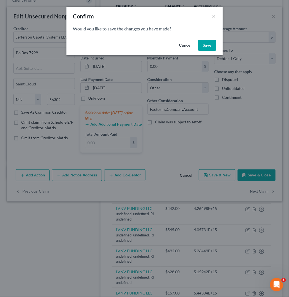
click at [207, 46] on button "Save" at bounding box center [207, 45] width 18 height 11
select select "41"
select select "14"
select select "0"
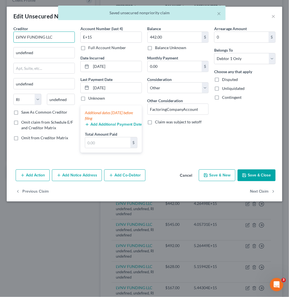
click at [69, 35] on input "LVNV FUNDING LLC" at bounding box center [43, 37] width 61 height 11
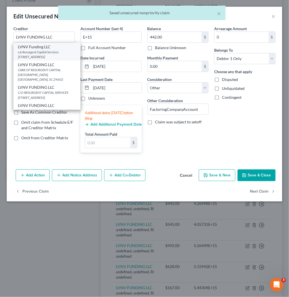
click at [56, 51] on div "c/o Resurgent Capital Services [STREET_ADDRESS]" at bounding box center [47, 54] width 58 height 9
type input "LVNV Funding LLC"
type input "c/o Resurgent Capital Services"
type input "PO Box 10587"
type input "[GEOGRAPHIC_DATA]"
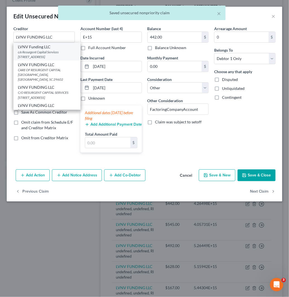
select select "42"
type input "29603"
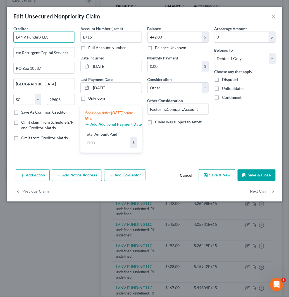
click at [59, 39] on input "LVNV Funding LLC" at bounding box center [43, 37] width 61 height 11
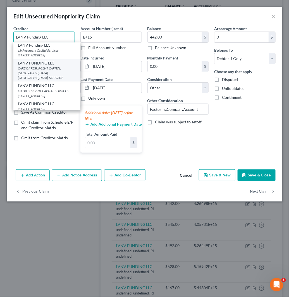
scroll to position [0, 0]
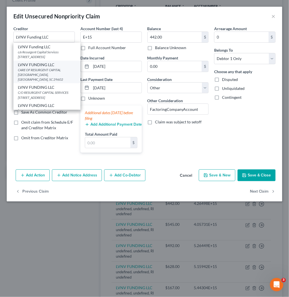
click at [47, 72] on div "CARE OF RESURGENT CAPITAL [GEOGRAPHIC_DATA], [GEOGRAPHIC_DATA], SC 29602" at bounding box center [47, 75] width 58 height 14
type input "LVNV FUNDING LLC"
type input "CARE OF RESURGENT CAPITAL SERV"
type input "29602"
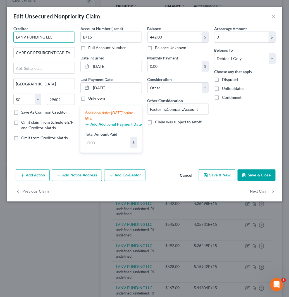
click at [55, 38] on input "LVNV FUNDING LLC" at bounding box center [43, 37] width 61 height 11
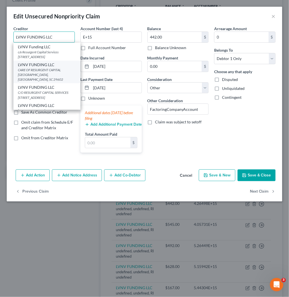
scroll to position [4, 0]
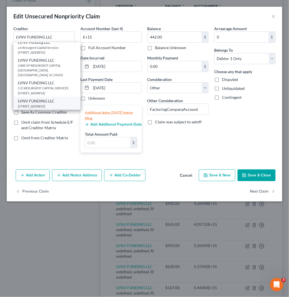
click at [60, 104] on div "[STREET_ADDRESS]" at bounding box center [47, 106] width 58 height 5
type input "[STREET_ADDRESS]"
type input "[GEOGRAPHIC_DATA]"
select select "31"
type input "89113"
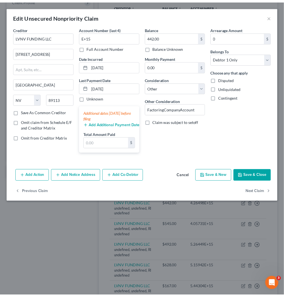
scroll to position [0, 0]
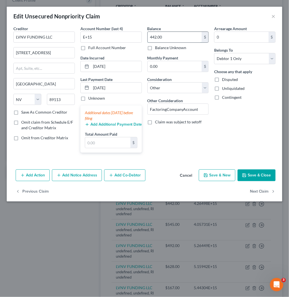
click at [170, 35] on input "442.00" at bounding box center [175, 37] width 54 height 11
drag, startPoint x: 94, startPoint y: 35, endPoint x: 57, endPoint y: 35, distance: 36.6
click at [57, 35] on div "Creditor * LVNV FUNDING LLC [STREET_ADDRESS][GEOGRAPHIC_DATA] [US_STATE][GEOGRA…" at bounding box center [145, 91] width 268 height 131
paste input "3922"
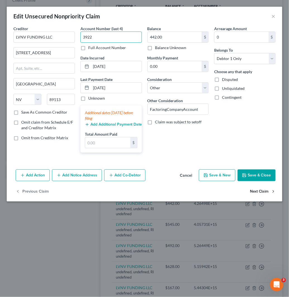
type input "3922"
click at [263, 190] on button "Next Claim" at bounding box center [263, 192] width 26 height 12
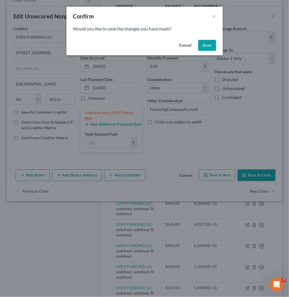
click at [208, 44] on button "Save" at bounding box center [207, 45] width 18 height 11
select select "41"
select select "14"
select select "0"
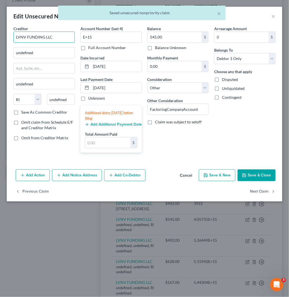
drag, startPoint x: 62, startPoint y: 36, endPoint x: -1, endPoint y: 35, distance: 62.5
click at [0, 35] on html "Home New Case Client Portal Directory Cases Fairmax Law [EMAIL_ADDRESS][DOMAIN_…" at bounding box center [144, 213] width 289 height 612
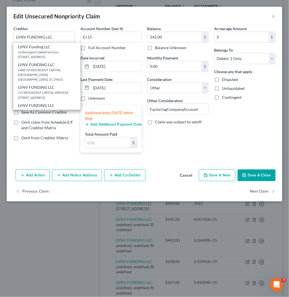
drag, startPoint x: 42, startPoint y: 102, endPoint x: 49, endPoint y: 99, distance: 7.5
click at [42, 103] on div "LVNV FUNDING LLC" at bounding box center [47, 106] width 58 height 6
type input "[STREET_ADDRESS]"
type input "[GEOGRAPHIC_DATA]"
select select "31"
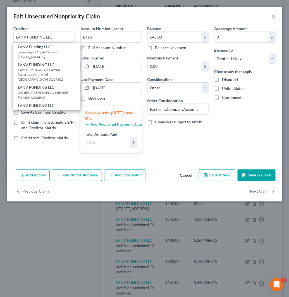
type input "89113"
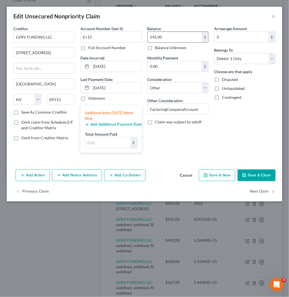
click at [161, 38] on input "545.00" at bounding box center [175, 37] width 54 height 11
drag, startPoint x: 102, startPoint y: 35, endPoint x: 60, endPoint y: 34, distance: 42.1
click at [60, 34] on div "Creditor * LVNV FUNDING LLC [STREET_ADDRESS][GEOGRAPHIC_DATA] [US_STATE][GEOGRA…" at bounding box center [145, 91] width 268 height 131
paste input "1799"
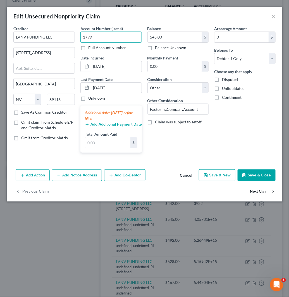
type input "1799"
click at [267, 191] on button "Next Claim" at bounding box center [263, 192] width 26 height 12
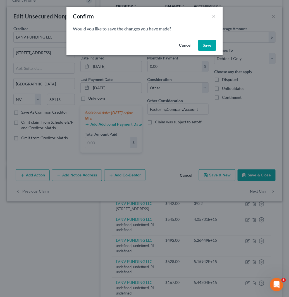
click at [211, 45] on button "Save" at bounding box center [207, 45] width 18 height 11
select select "41"
select select "14"
select select "0"
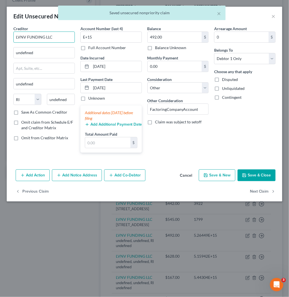
click at [0, 37] on html "Home New Case Client Portal Directory Cases Fairmax Law [EMAIL_ADDRESS][DOMAIN_…" at bounding box center [144, 210] width 289 height 607
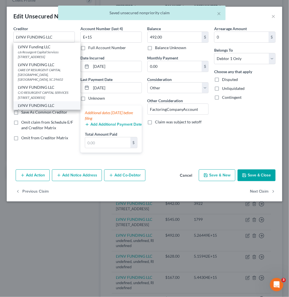
click at [45, 103] on div "LVNV FUNDING LLC" at bounding box center [47, 106] width 58 height 6
type input "[STREET_ADDRESS]"
type input "[GEOGRAPHIC_DATA]"
select select "31"
type input "89113"
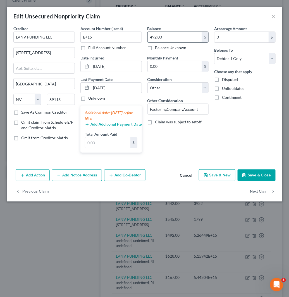
click at [189, 36] on input "492.00" at bounding box center [175, 37] width 54 height 11
click at [116, 38] on input "E+15" at bounding box center [110, 37] width 61 height 11
paste input "text"
drag, startPoint x: 116, startPoint y: 38, endPoint x: 71, endPoint y: 38, distance: 44.7
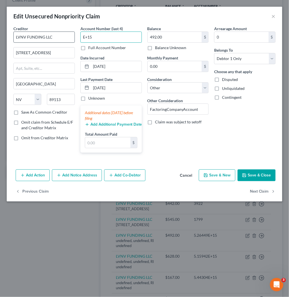
click at [71, 38] on div "Creditor * LVNV FUNDING LLC [STREET_ADDRESS][GEOGRAPHIC_DATA] [US_STATE][GEOGRA…" at bounding box center [145, 91] width 268 height 131
paste input "1646"
type input "1646"
click at [262, 189] on button "Next Claim" at bounding box center [263, 192] width 26 height 12
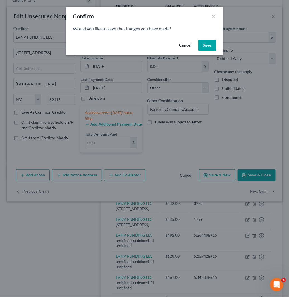
click at [210, 46] on button "Save" at bounding box center [207, 45] width 18 height 11
select select "41"
select select "14"
select select "0"
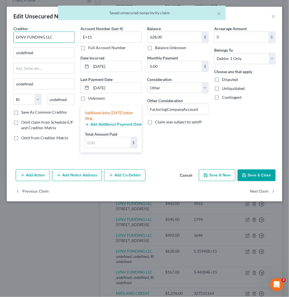
drag, startPoint x: 55, startPoint y: 35, endPoint x: -1, endPoint y: 33, distance: 55.6
click at [0, 33] on html "Home New Case Client Portal Directory Cases Fairmax Law [EMAIL_ADDRESS][DOMAIN_…" at bounding box center [144, 208] width 289 height 602
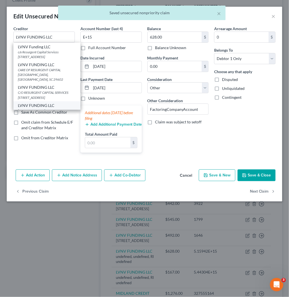
click at [48, 108] on div "[STREET_ADDRESS]" at bounding box center [47, 110] width 58 height 5
type input "[STREET_ADDRESS]"
type input "[GEOGRAPHIC_DATA]"
select select "31"
type input "89113"
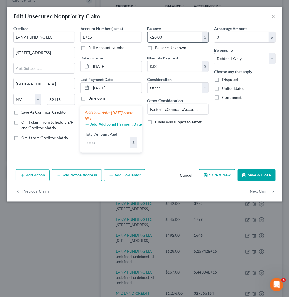
click at [172, 40] on input "628.00" at bounding box center [175, 37] width 54 height 11
drag, startPoint x: 106, startPoint y: 38, endPoint x: 62, endPoint y: 37, distance: 44.1
click at [62, 37] on div "Creditor * LVNV FUNDING LLC [STREET_ADDRESS][GEOGRAPHIC_DATA] [US_STATE][GEOGRA…" at bounding box center [145, 91] width 268 height 131
paste input "2753"
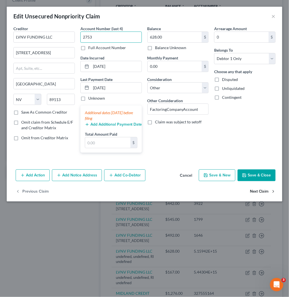
type input "2753"
click at [263, 191] on button "Next Claim" at bounding box center [263, 192] width 26 height 12
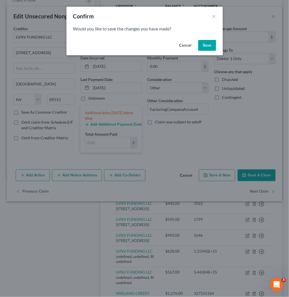
click at [210, 44] on button "Save" at bounding box center [207, 45] width 18 height 11
select select "41"
select select "14"
select select "0"
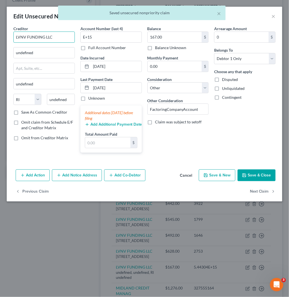
drag, startPoint x: 67, startPoint y: 37, endPoint x: -1, endPoint y: 36, distance: 67.8
click at [0, 36] on html "Home New Case Client Portal Directory Cases Fairmax Law [EMAIL_ADDRESS][DOMAIN_…" at bounding box center [144, 205] width 289 height 596
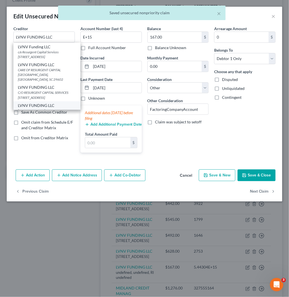
click at [49, 108] on div "[STREET_ADDRESS]" at bounding box center [47, 110] width 58 height 5
type input "[STREET_ADDRESS]"
type input "[GEOGRAPHIC_DATA]"
select select "31"
type input "89113"
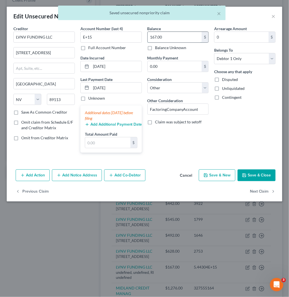
click at [167, 38] on input "167.00" at bounding box center [175, 37] width 54 height 11
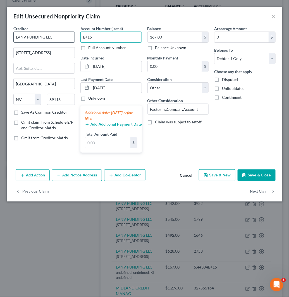
drag, startPoint x: 102, startPoint y: 36, endPoint x: 63, endPoint y: 37, distance: 39.6
click at [63, 37] on div "Creditor * LVNV FUNDING LLC [STREET_ADDRESS][GEOGRAPHIC_DATA] [US_STATE][GEOGRA…" at bounding box center [145, 91] width 268 height 131
paste input "2186"
type input "2186"
click at [264, 191] on button "Next Claim" at bounding box center [263, 192] width 26 height 12
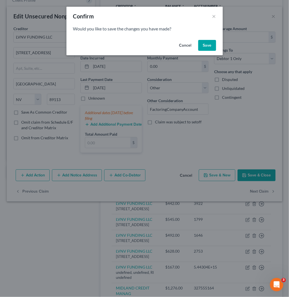
click at [208, 47] on button "Save" at bounding box center [207, 45] width 18 height 11
select select "41"
select select "14"
select select "0"
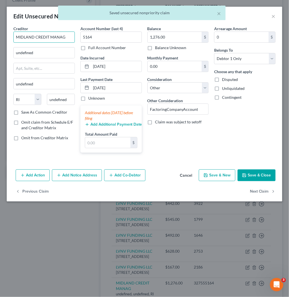
drag, startPoint x: 68, startPoint y: 38, endPoint x: -1, endPoint y: 35, distance: 69.0
click at [0, 35] on html "Home New Case Client Portal Directory Cases Fairmax Law [EMAIL_ADDRESS][DOMAIN_…" at bounding box center [144, 202] width 289 height 591
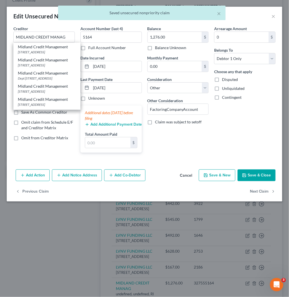
click at [55, 54] on div "[STREET_ADDRESS]" at bounding box center [47, 52] width 58 height 5
type input "Midland Credit Management"
type input "PO BOX 939069"
type input "[GEOGRAPHIC_DATA]"
select select "4"
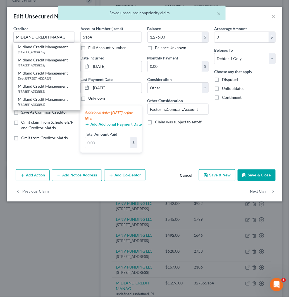
type input "92193"
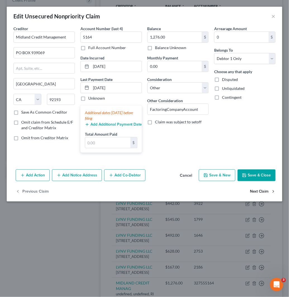
click at [261, 193] on button "Next Claim" at bounding box center [263, 192] width 26 height 12
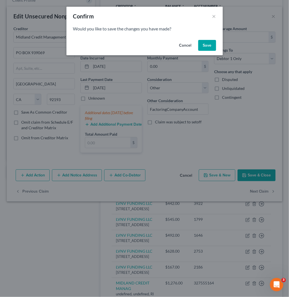
click at [212, 45] on button "Save" at bounding box center [207, 45] width 18 height 11
select select "41"
select select "14"
select select "0"
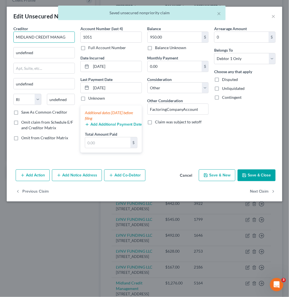
click at [56, 39] on input "MIDLAND CREDIT MANAG" at bounding box center [43, 37] width 61 height 11
drag, startPoint x: 67, startPoint y: 37, endPoint x: -1, endPoint y: 37, distance: 67.8
click at [0, 37] on html "Home New Case Client Portal Directory Cases Fairmax Law [EMAIL_ADDRESS][DOMAIN_…" at bounding box center [144, 200] width 289 height 586
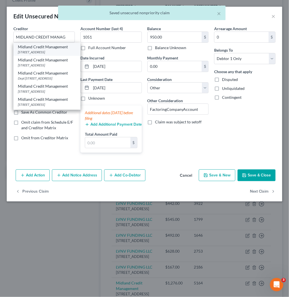
click at [60, 54] on div "[STREET_ADDRESS]" at bounding box center [47, 52] width 58 height 5
type input "Midland Credit Management"
type input "PO BOX 939069"
type input "[GEOGRAPHIC_DATA]"
select select "4"
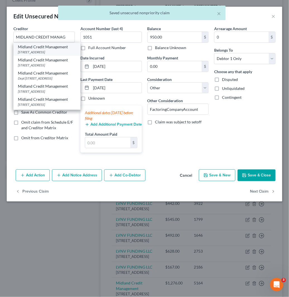
type input "92193"
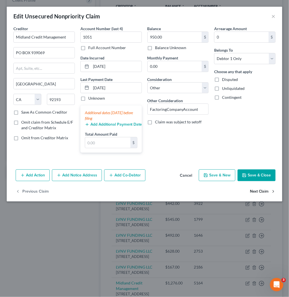
click at [265, 192] on button "Next Claim" at bounding box center [263, 192] width 26 height 12
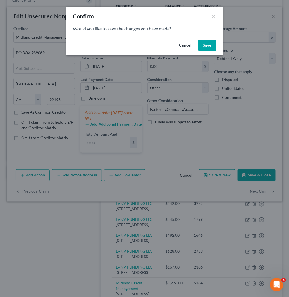
click at [209, 46] on button "Save" at bounding box center [207, 45] width 18 height 11
select select "41"
select select "14"
select select "0"
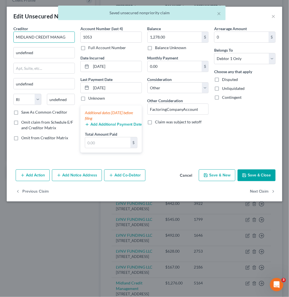
click at [63, 40] on input "MIDLAND CREDIT MANAG" at bounding box center [43, 37] width 61 height 11
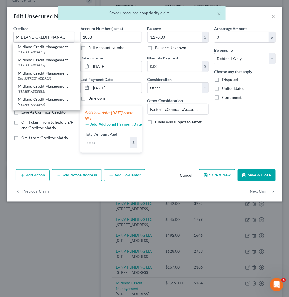
drag, startPoint x: 58, startPoint y: 47, endPoint x: 176, endPoint y: 95, distance: 127.8
click at [58, 48] on div "Midland Credit Management" at bounding box center [47, 47] width 58 height 6
type input "Midland Credit Management"
type input "PO BOX 939069"
type input "[GEOGRAPHIC_DATA]"
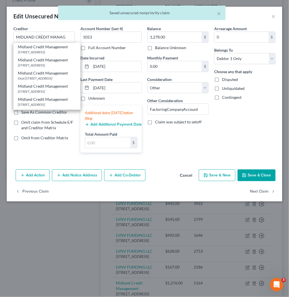
select select "4"
type input "92193"
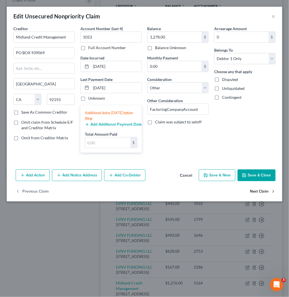
click at [269, 192] on button "Next Claim" at bounding box center [263, 192] width 26 height 12
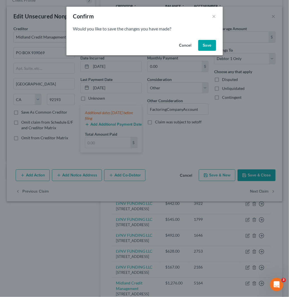
click at [204, 46] on button "Save" at bounding box center [207, 45] width 18 height 11
select select "41"
select select "14"
select select "0"
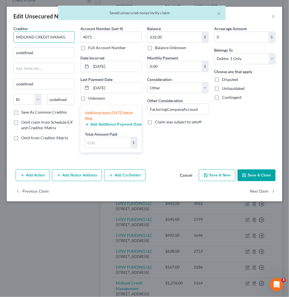
click at [48, 36] on input "MIDLAND CREDIT MANAG" at bounding box center [43, 37] width 61 height 11
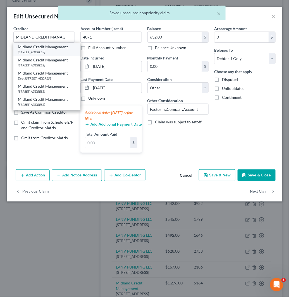
click at [55, 49] on div "Midland Credit Management" at bounding box center [47, 47] width 58 height 6
type input "Midland Credit Management"
type input "PO BOX 939069"
type input "[GEOGRAPHIC_DATA]"
select select "4"
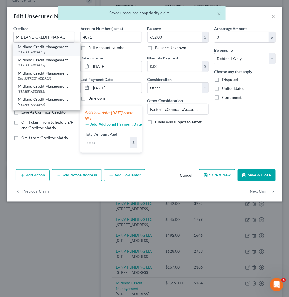
type input "92193"
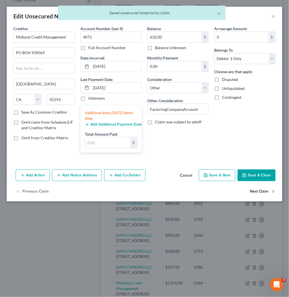
click at [266, 194] on button "Next Claim" at bounding box center [263, 192] width 26 height 12
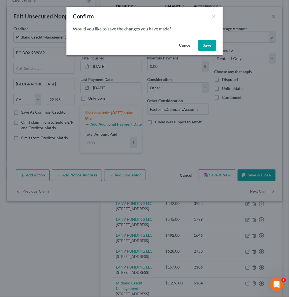
drag, startPoint x: 207, startPoint y: 43, endPoint x: 144, endPoint y: 50, distance: 63.5
click at [207, 44] on button "Save" at bounding box center [207, 45] width 18 height 11
select select "41"
select select "14"
select select "0"
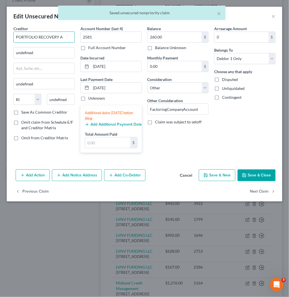
click at [50, 38] on input "PORTFOLIO RECOVERY A" at bounding box center [43, 37] width 61 height 11
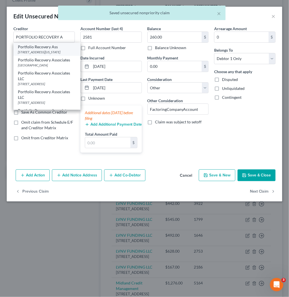
click at [47, 48] on div "Portfolio Recovery Ass" at bounding box center [47, 47] width 58 height 6
type input "Portfolio Recovery Ass"
type input "287 Independence"
type input "[US_STATE][GEOGRAPHIC_DATA]"
select select "48"
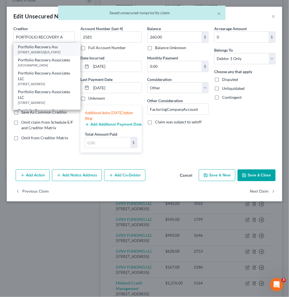
type input "23462"
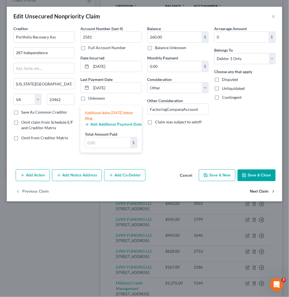
click at [257, 186] on button "Next Claim" at bounding box center [263, 192] width 26 height 12
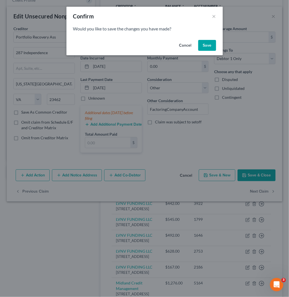
click at [205, 47] on button "Save" at bounding box center [207, 45] width 18 height 11
select select "41"
select select "14"
select select "0"
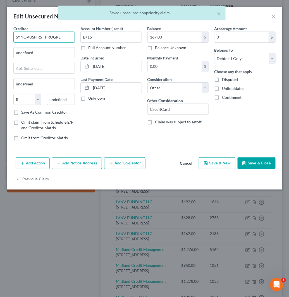
click at [39, 37] on input "SYNOVUSFIRST PROGRE" at bounding box center [43, 37] width 61 height 11
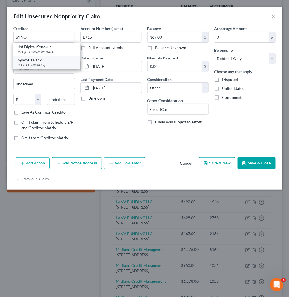
click at [51, 62] on div "Synovus Bank" at bounding box center [47, 60] width 58 height 6
type input "Synovus Bank"
type input "[STREET_ADDRESS]"
type input "[GEOGRAPHIC_DATA]"
select select "0"
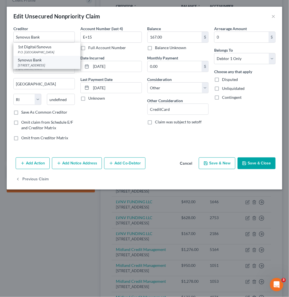
type input "35209"
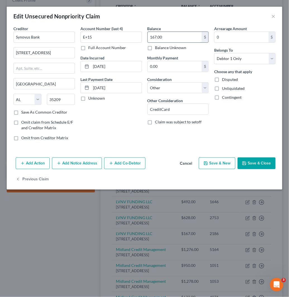
click at [172, 39] on input "167.00" at bounding box center [175, 37] width 54 height 11
drag, startPoint x: 98, startPoint y: 37, endPoint x: 66, endPoint y: 34, distance: 31.9
click at [66, 34] on div "Creditor * Synovus Bank [GEOGRAPHIC_DATA] [US_STATE] AK AR [GEOGRAPHIC_DATA] CA…" at bounding box center [145, 85] width 268 height 119
paste input "2186"
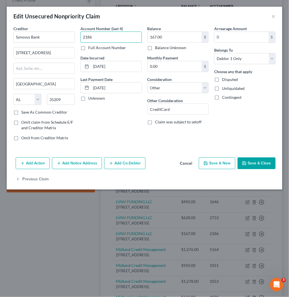
type input "2186"
click at [265, 165] on button "Save & Close" at bounding box center [257, 163] width 38 height 12
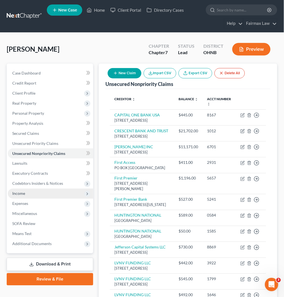
drag, startPoint x: 47, startPoint y: 194, endPoint x: 72, endPoint y: 188, distance: 24.9
click at [47, 194] on span "Income" at bounding box center [50, 194] width 85 height 10
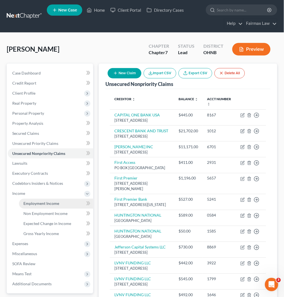
click at [46, 203] on span "Employment Income" at bounding box center [41, 203] width 36 height 5
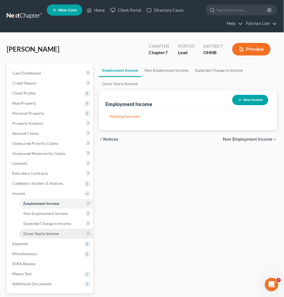
click at [61, 233] on link "Gross Yearly Income" at bounding box center [56, 234] width 74 height 10
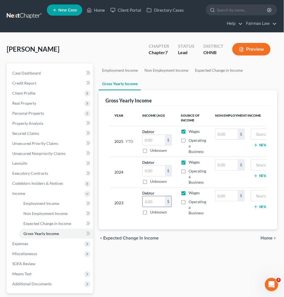
click at [157, 198] on input "text" at bounding box center [154, 201] width 22 height 11
paste input "27,006"
type input "27,006"
drag, startPoint x: 156, startPoint y: 168, endPoint x: 161, endPoint y: 168, distance: 5.3
click at [156, 168] on input "text" at bounding box center [154, 171] width 22 height 11
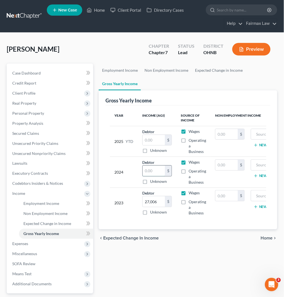
paste input "28,274"
type input "28,274"
click at [55, 105] on span "Real Property" at bounding box center [50, 103] width 85 height 10
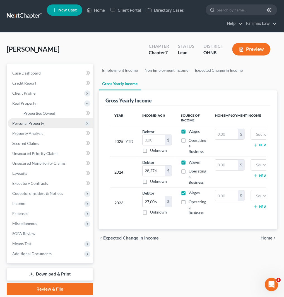
click at [52, 122] on span "Personal Property" at bounding box center [50, 123] width 85 height 10
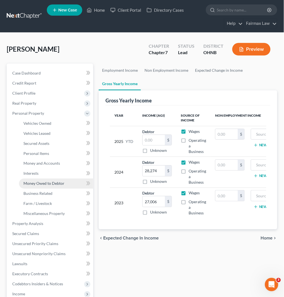
click at [56, 185] on span "Money Owed to Debtor" at bounding box center [43, 183] width 41 height 5
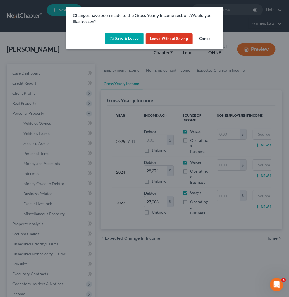
click at [133, 35] on button "Save & Leave" at bounding box center [124, 39] width 39 height 12
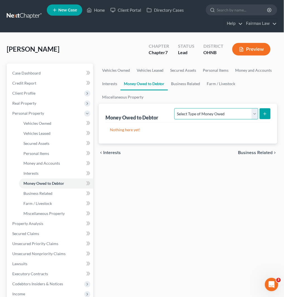
click at [218, 109] on select "Select Type of Money Owed Accounts Receivable Alimony Child Support Claims Agai…" at bounding box center [216, 113] width 84 height 11
select select "expected_tax_refund"
click at [174, 108] on select "Select Type of Money Owed Accounts Receivable Alimony Child Support Claims Agai…" at bounding box center [216, 113] width 84 height 11
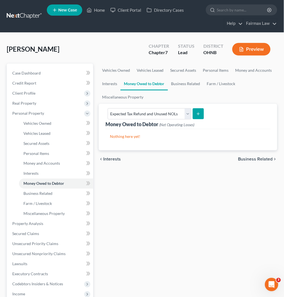
click at [194, 115] on button "submit" at bounding box center [198, 113] width 11 height 11
select select "0"
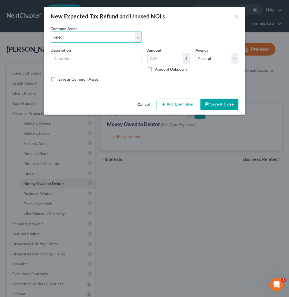
click at [107, 39] on select "Select Potential 2025 tax refunds - estimated and prorated for September Potent…" at bounding box center [96, 37] width 91 height 11
select select "68"
click at [51, 32] on select "Select Potential 2025 tax refunds - estimated and prorated for September Potent…" at bounding box center [96, 37] width 91 height 11
type input "Potential 2025 tax refund - estimated and prorated"
type input "976.00"
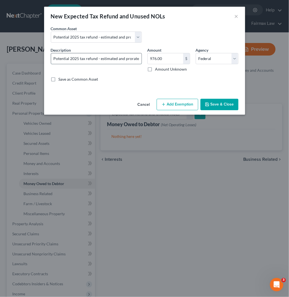
click at [135, 57] on input "Potential 2025 tax refund - estimated and prorated" at bounding box center [96, 58] width 90 height 11
click at [122, 33] on select "Select Potential 2025 tax refunds - estimated and prorated for September Potent…" at bounding box center [96, 37] width 91 height 11
select select "0"
click at [51, 32] on select "Select Potential 2025 tax refunds - estimated and prorated for September Potent…" at bounding box center [96, 37] width 91 height 11
type input "Potential 2025 tax refunds - estimated and prorated for September"
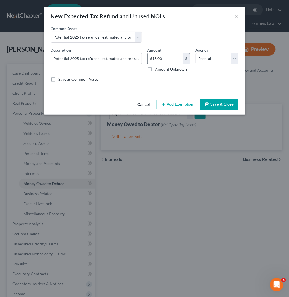
click at [166, 61] on input "618.00" at bounding box center [165, 58] width 35 height 11
paste input "7,680.75"
type input "7,680.75"
click at [59, 80] on label "Save as Common Asset" at bounding box center [79, 79] width 40 height 6
click at [61, 80] on input "Save as Common Asset" at bounding box center [63, 78] width 4 height 4
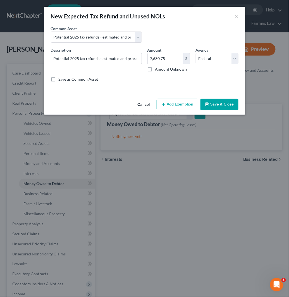
checkbox input "true"
click at [180, 106] on button "Add Exemption" at bounding box center [178, 105] width 42 height 12
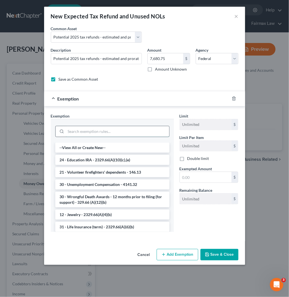
click at [135, 131] on input "search" at bounding box center [117, 131] width 103 height 11
click at [101, 132] on input "search" at bounding box center [117, 131] width 103 height 11
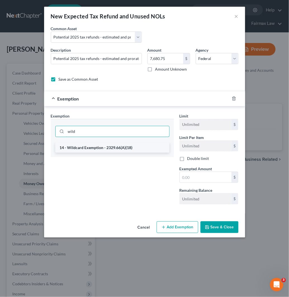
type input "wild"
click at [107, 150] on li "14 - Wildcard Exemption - 2329.66(A)(18)" at bounding box center [112, 148] width 114 height 10
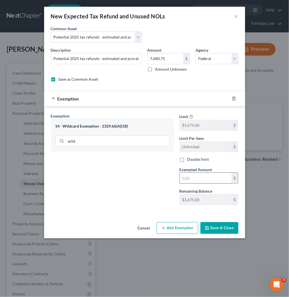
click at [200, 179] on input "text" at bounding box center [206, 178] width 52 height 11
click at [235, 99] on icon "button" at bounding box center [234, 99] width 3 height 4
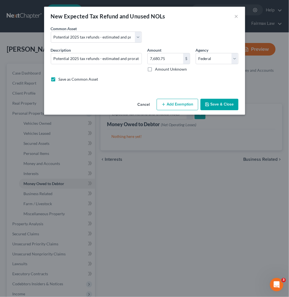
click at [227, 103] on button "Save & Close" at bounding box center [219, 105] width 38 height 12
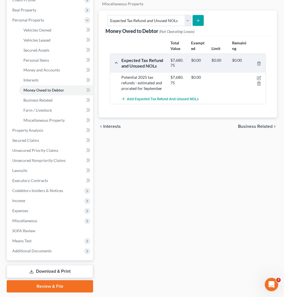
scroll to position [109, 0]
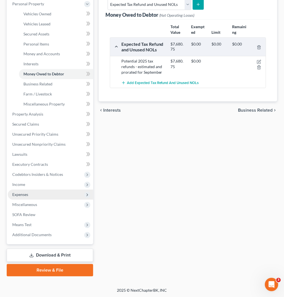
click at [55, 193] on span "Expenses" at bounding box center [50, 195] width 85 height 10
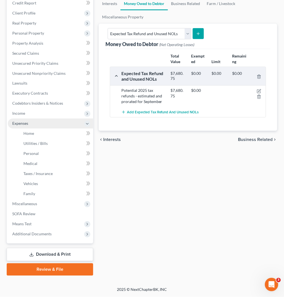
scroll to position [79, 0]
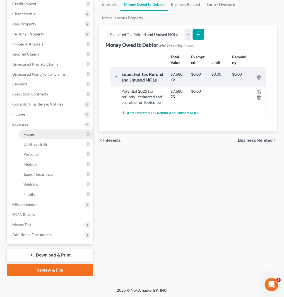
click at [48, 136] on link "Home" at bounding box center [56, 135] width 74 height 10
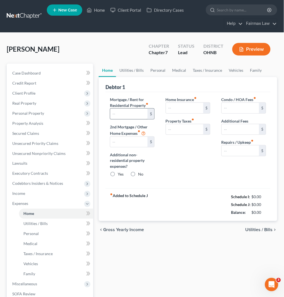
type input "0.00"
radio input "true"
type input "0.00"
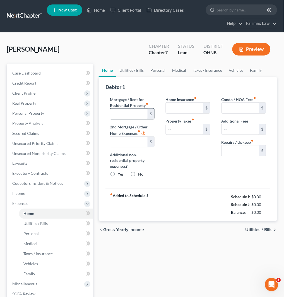
type input "0.00"
click at [124, 115] on input "text" at bounding box center [128, 114] width 37 height 11
click at [134, 71] on link "Utilities / Bills" at bounding box center [131, 70] width 31 height 13
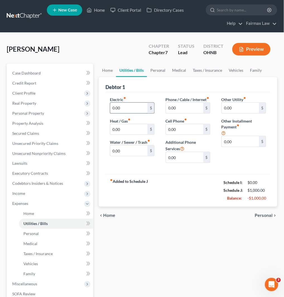
click at [126, 109] on input "0.00" at bounding box center [128, 108] width 37 height 11
click at [122, 108] on input "0.00" at bounding box center [128, 108] width 37 height 11
click at [132, 131] on input "0.00" at bounding box center [128, 129] width 37 height 11
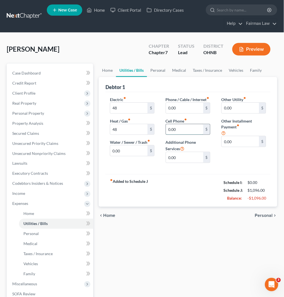
click at [191, 135] on input "0.00" at bounding box center [184, 129] width 37 height 11
click at [185, 113] on input "0.00" at bounding box center [184, 108] width 37 height 11
click at [163, 69] on link "Personal" at bounding box center [158, 70] width 22 height 13
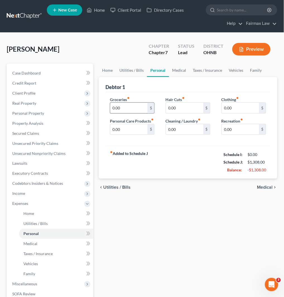
click at [133, 109] on input "0.00" at bounding box center [128, 108] width 37 height 11
click at [128, 130] on input "0.00" at bounding box center [128, 129] width 37 height 11
click at [192, 129] on input "0.00" at bounding box center [184, 129] width 37 height 11
click at [246, 106] on input "0.00" at bounding box center [240, 108] width 37 height 11
click at [246, 129] on input "0.00" at bounding box center [240, 129] width 37 height 11
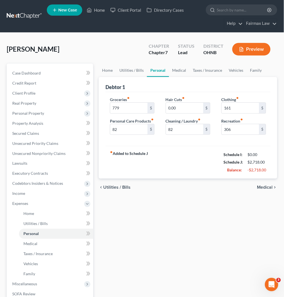
click at [190, 147] on div "fiber_manual_record Added to Schedule J Schedule I: $0.00 Schedule J: $2,718.00…" at bounding box center [188, 162] width 165 height 33
click at [261, 71] on link "Family" at bounding box center [256, 70] width 18 height 13
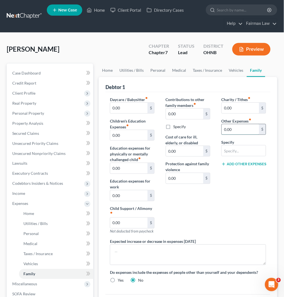
click at [238, 128] on input "0.00" at bounding box center [240, 129] width 37 height 11
click at [251, 150] on input "text" at bounding box center [244, 150] width 44 height 11
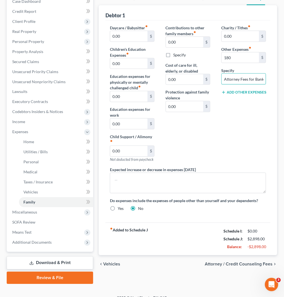
scroll to position [79, 0]
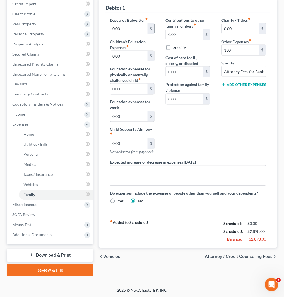
click at [127, 31] on input "0.00" at bounding box center [128, 28] width 37 height 11
click at [46, 234] on span "Additional Documents" at bounding box center [31, 235] width 39 height 5
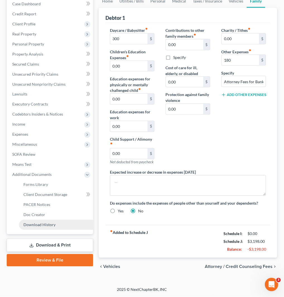
scroll to position [69, 0]
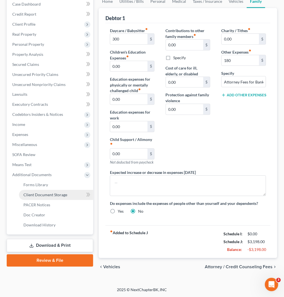
click at [65, 194] on span "Client Document Storage" at bounding box center [45, 195] width 44 height 5
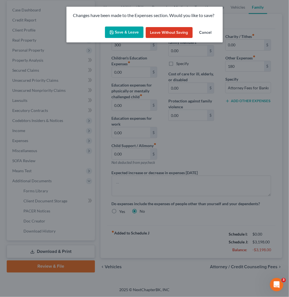
click at [114, 29] on button "Save & Leave" at bounding box center [124, 33] width 39 height 12
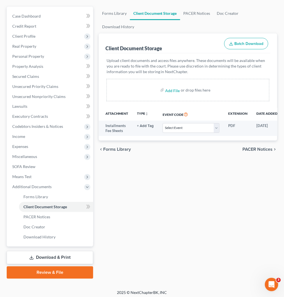
scroll to position [59, 0]
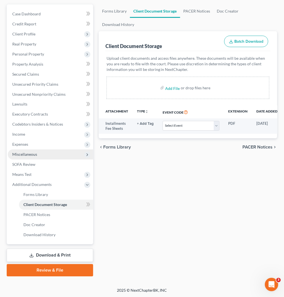
click at [58, 152] on span "Miscellaneous" at bounding box center [50, 155] width 85 height 10
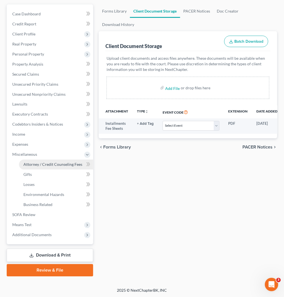
click at [62, 164] on span "Attorney / Credit Counseling Fees" at bounding box center [52, 164] width 59 height 5
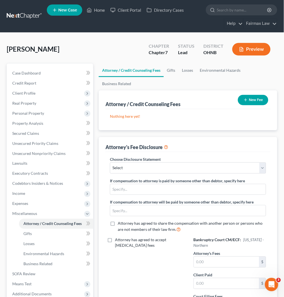
click at [254, 98] on button "New Fee" at bounding box center [253, 100] width 30 height 10
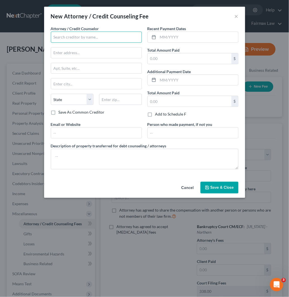
click at [122, 37] on input "text" at bounding box center [96, 37] width 91 height 11
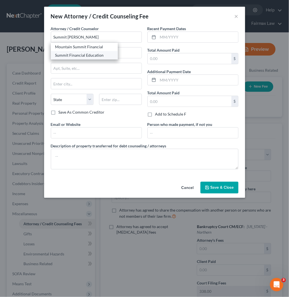
click at [95, 53] on div "Summit Financial Education" at bounding box center [84, 55] width 58 height 6
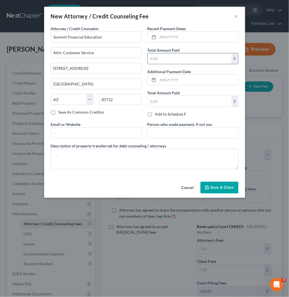
click at [168, 60] on input "text" at bounding box center [190, 58] width 84 height 11
click at [163, 36] on input "text" at bounding box center [198, 37] width 80 height 11
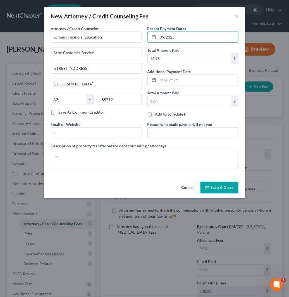
click at [226, 184] on button "Save & Close" at bounding box center [219, 188] width 38 height 12
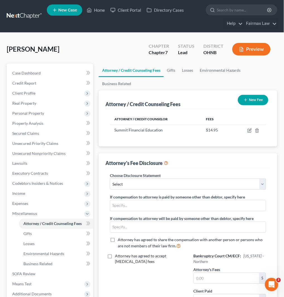
click at [250, 102] on button "New Fee" at bounding box center [253, 100] width 30 height 10
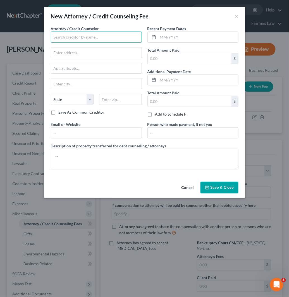
click at [99, 39] on input "text" at bounding box center [96, 37] width 91 height 11
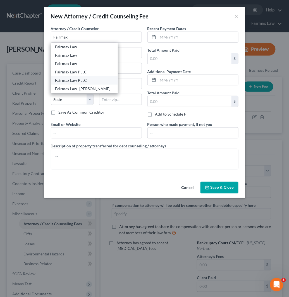
click at [92, 78] on div "Fairmax Law PLLC" at bounding box center [84, 81] width 58 height 6
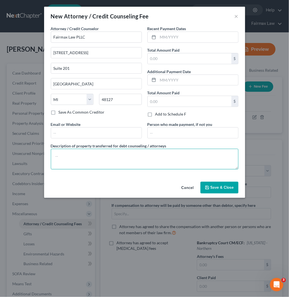
drag, startPoint x: 142, startPoint y: 159, endPoint x: 191, endPoint y: 179, distance: 52.2
click at [142, 159] on textarea at bounding box center [145, 159] width 188 height 21
paste textarea "Due to the debtor’s limited monthly budget surplus, they are unable to reasonab…"
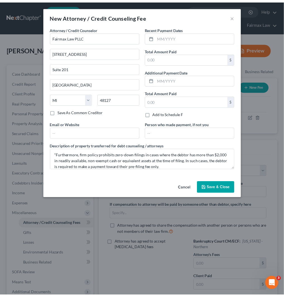
scroll to position [36, 0]
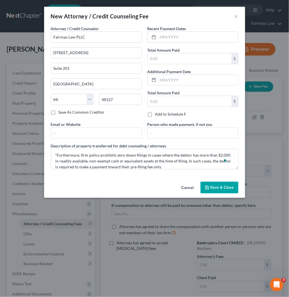
click at [223, 187] on span "Save & Close" at bounding box center [221, 187] width 23 height 5
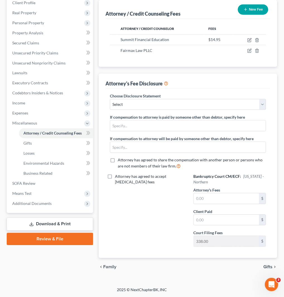
scroll to position [91, 0]
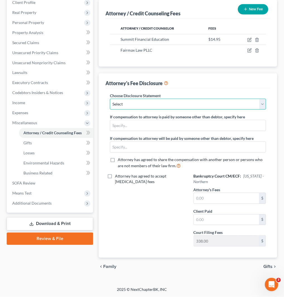
click at [212, 106] on select "Select WDMI - Chapter 13 - Disclosure of Attorney Compensation OHNB & MIWB Disc…" at bounding box center [188, 104] width 156 height 11
click at [110, 99] on select "Select WDMI - Chapter 13 - Disclosure of Attorney Compensation OHNB & MIWB Disc…" at bounding box center [188, 104] width 156 height 11
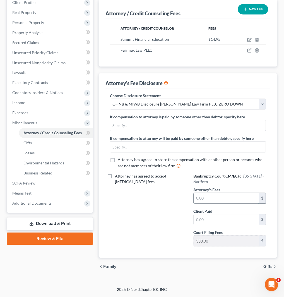
click at [221, 200] on input "text" at bounding box center [226, 198] width 65 height 11
click at [54, 199] on span "Additional Documents" at bounding box center [50, 203] width 85 height 10
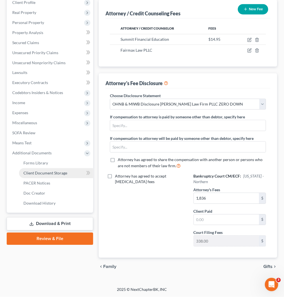
click at [66, 172] on span "Client Document Storage" at bounding box center [45, 173] width 44 height 5
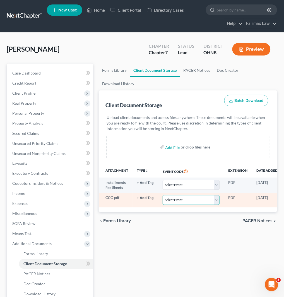
click at [193, 198] on select "Select Event 20 Largest Unsecured Creditors Amended List of Creditors (Fee) Ame…" at bounding box center [191, 200] width 57 height 10
click at [163, 195] on select "Select Event 20 Largest Unsecured Creditors Amended List of Creditors (Fee) Ame…" at bounding box center [191, 200] width 57 height 10
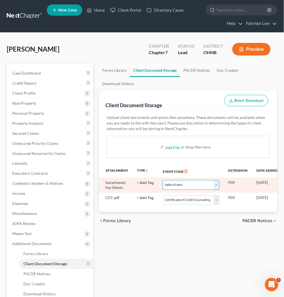
click at [188, 184] on select "Select Event 20 Largest Unsecured Creditors Amended List of Creditors (Fee) Ame…" at bounding box center [191, 185] width 57 height 10
click at [163, 180] on select "Select Event 20 Largest Unsecured Creditors Amended List of Creditors (Fee) Ame…" at bounding box center [191, 185] width 57 height 10
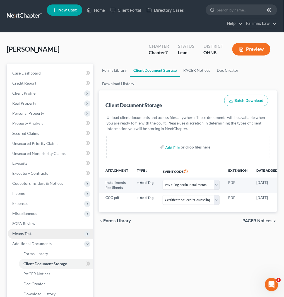
click at [46, 234] on span "Means Test" at bounding box center [50, 234] width 85 height 10
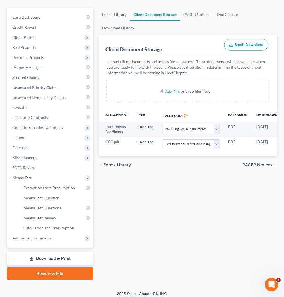
scroll to position [59, 0]
